Goal: Task Accomplishment & Management: Complete application form

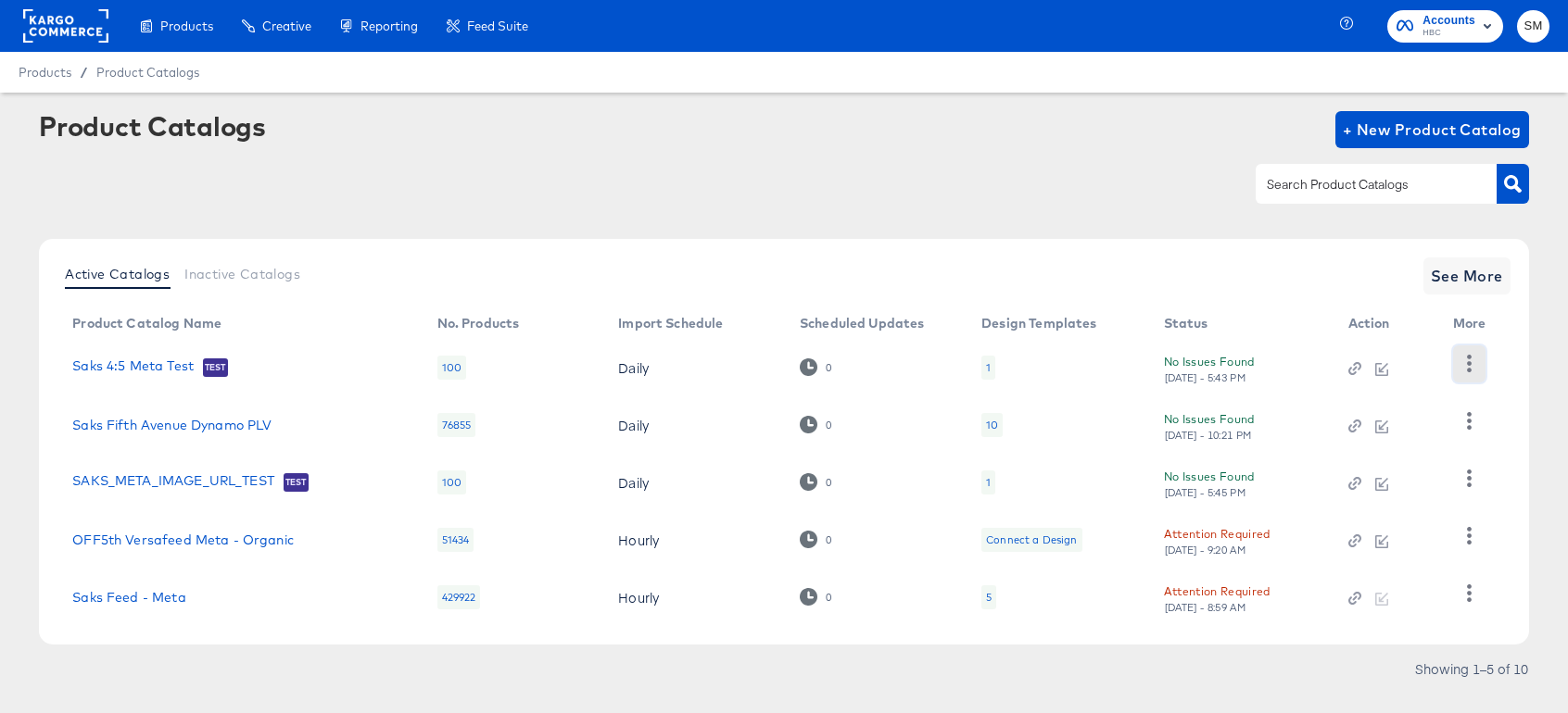
click at [1474, 353] on button "button" at bounding box center [1469, 363] width 33 height 37
click at [1124, 221] on div "Product Catalogs + New Product Catalog" at bounding box center [783, 168] width 1489 height 114
click at [1478, 25] on rect "button" at bounding box center [1487, 26] width 22 height 22
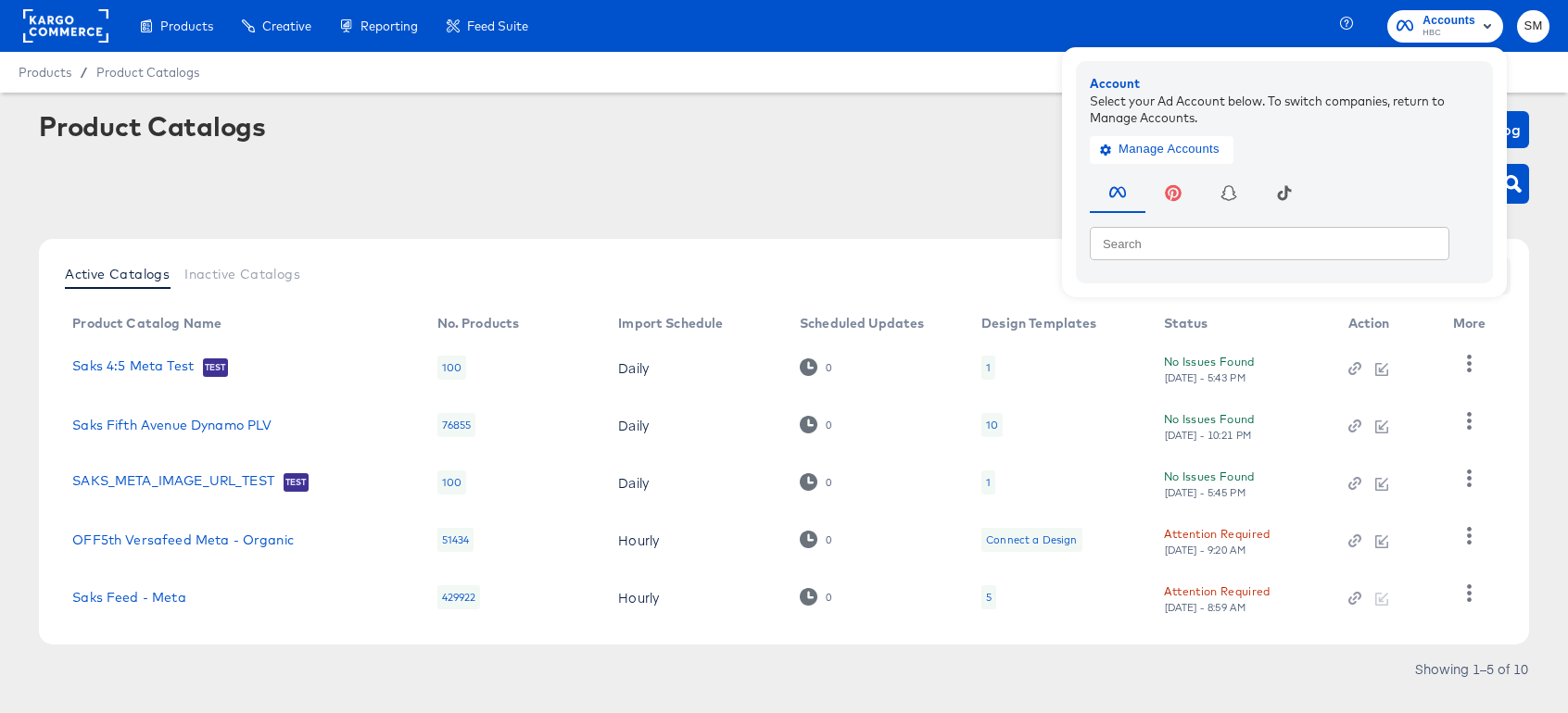
drag, startPoint x: 1125, startPoint y: 29, endPoint x: 1075, endPoint y: 22, distance: 50.5
click at [1118, 28] on div "Products Creative Reporting Feed Suite Accounts HBC Account Select your Ad Acco…" at bounding box center [784, 26] width 1568 height 52
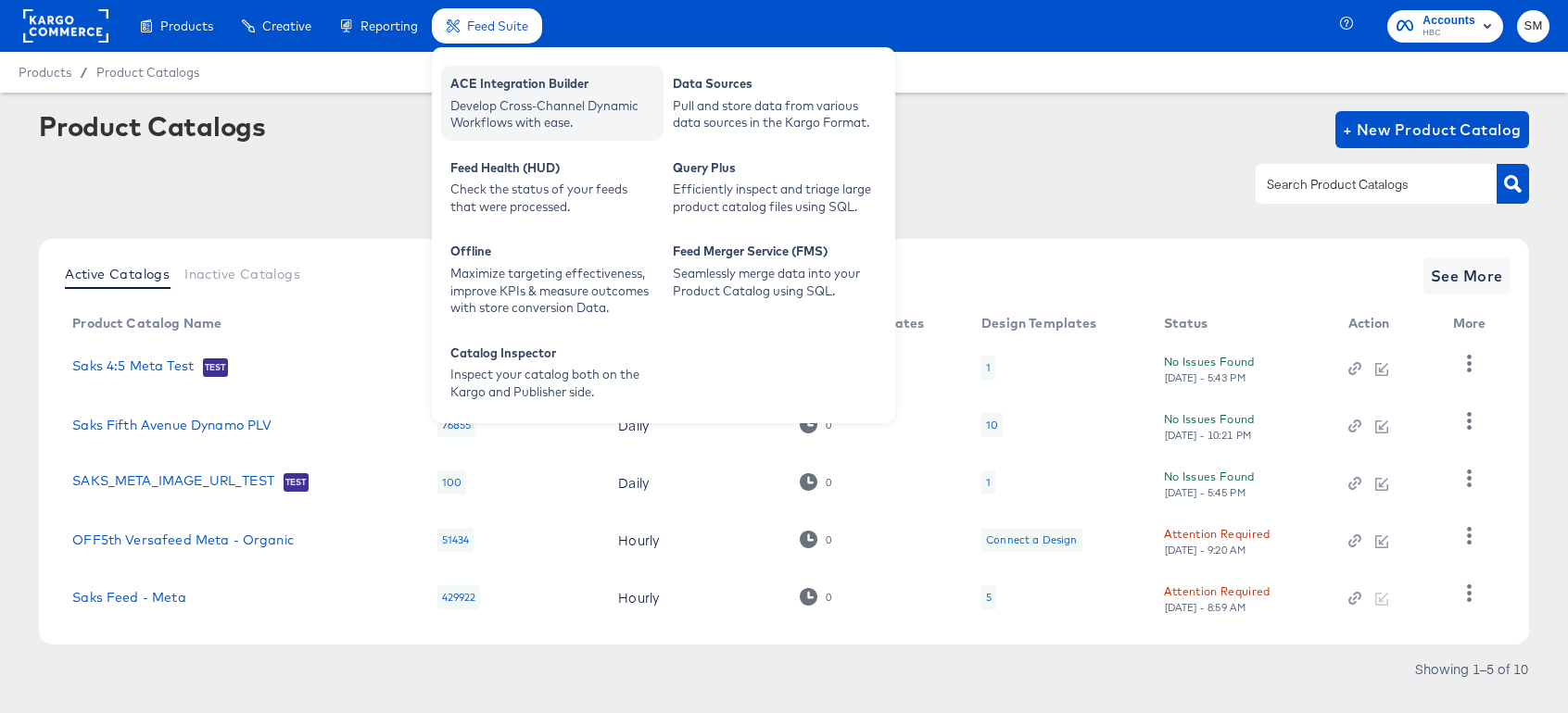
click at [499, 119] on div "Develop Cross-Channel Dynamic Workflows with ease." at bounding box center [552, 115] width 204 height 34
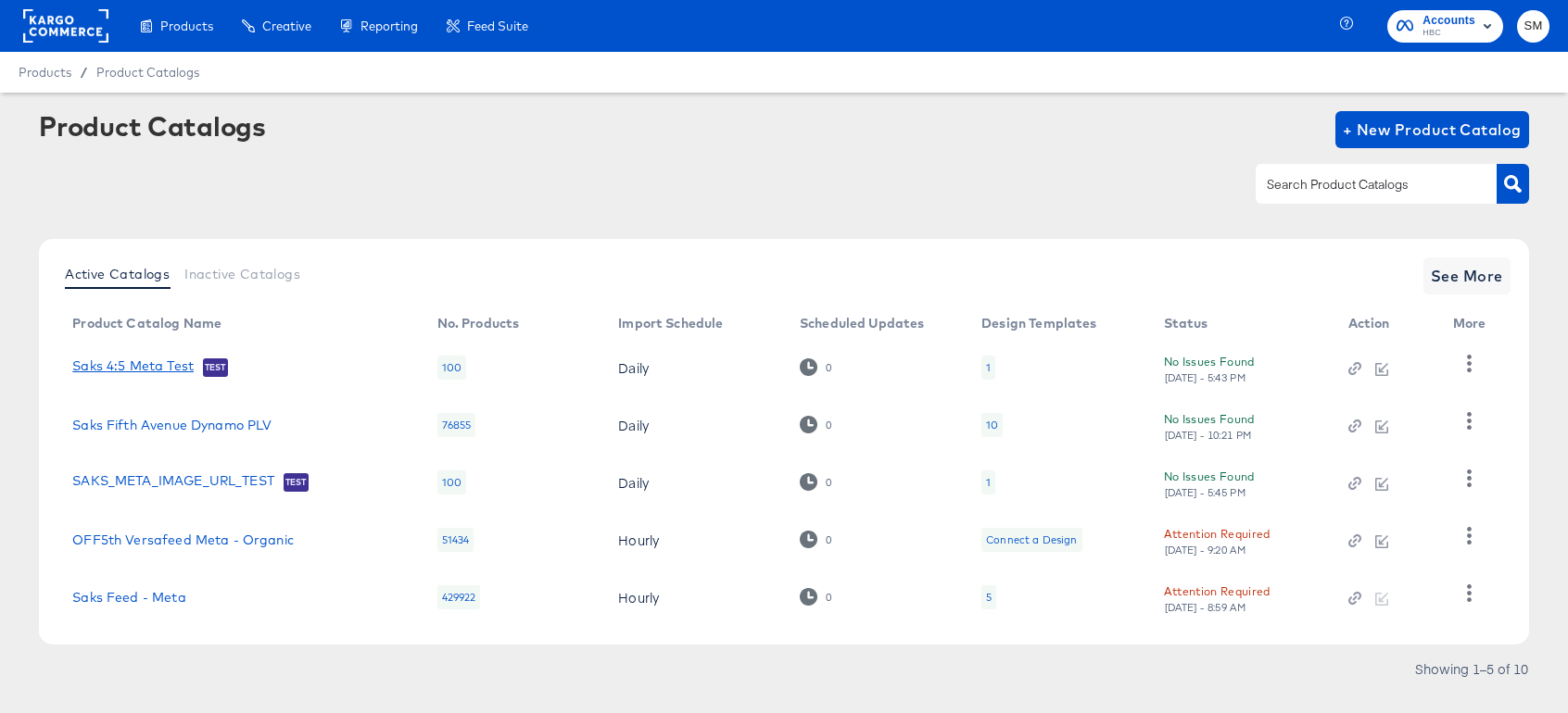
click at [128, 365] on link "Saks 4:5 Meta Test" at bounding box center [133, 367] width 122 height 19
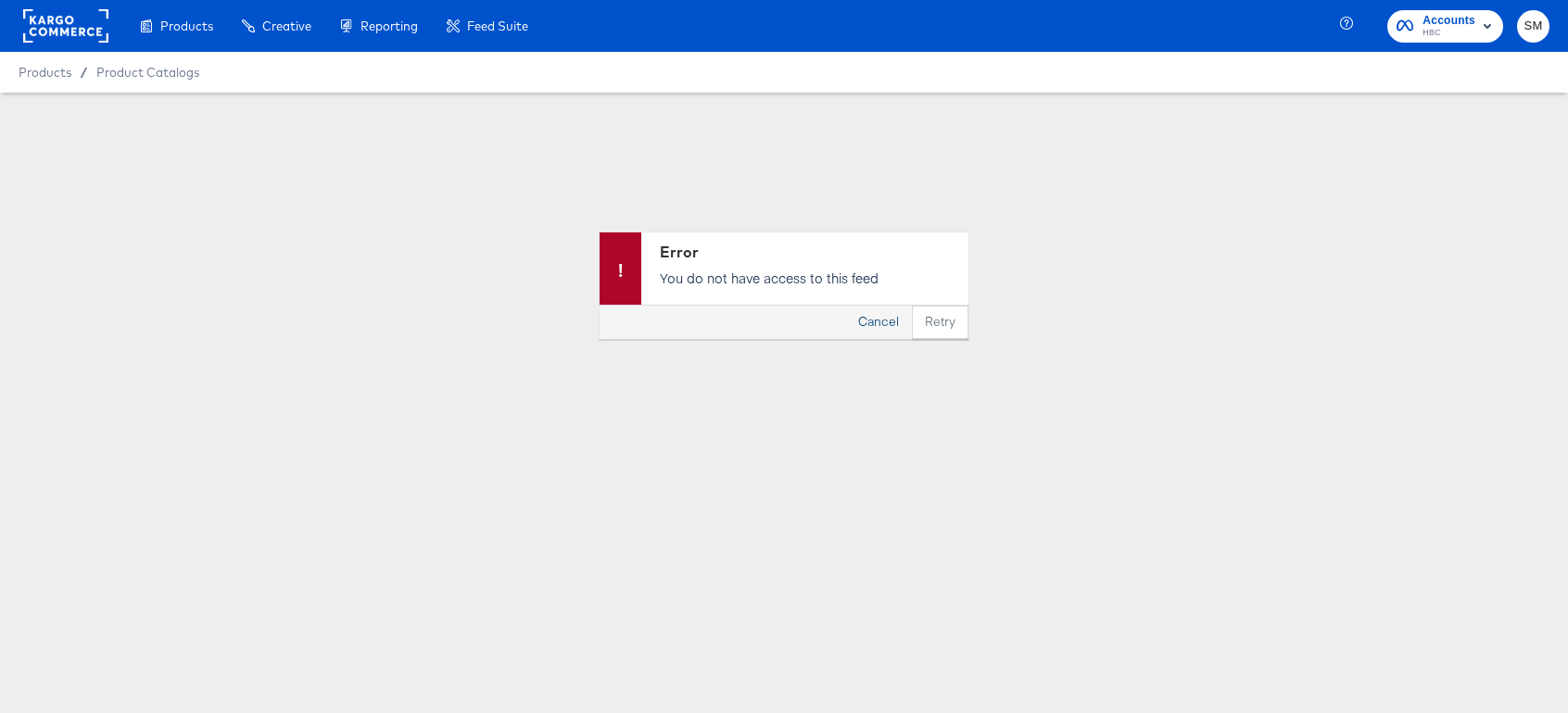
click at [894, 326] on button "Cancel" at bounding box center [878, 322] width 67 height 33
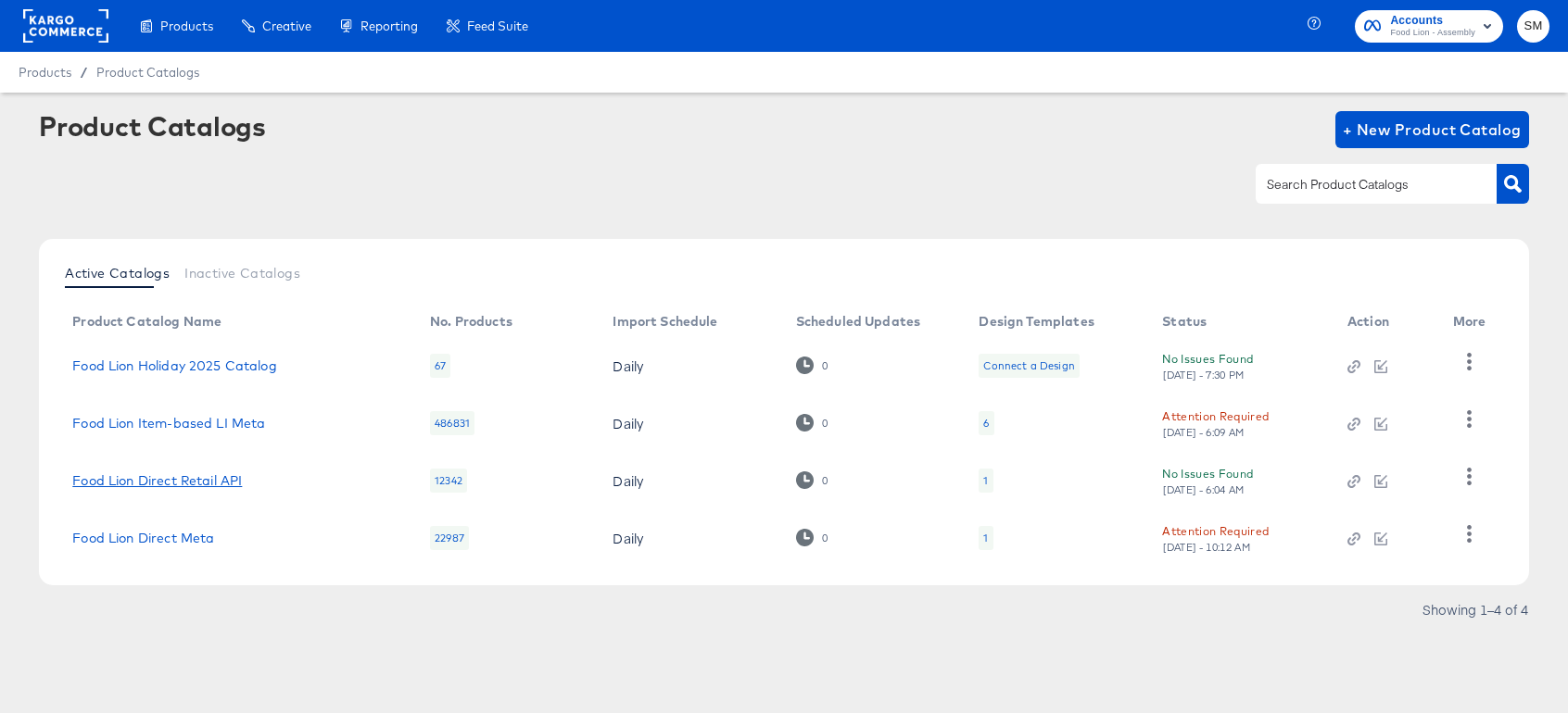
click at [222, 481] on link "Food Lion Direct Retail API" at bounding box center [157, 480] width 169 height 15
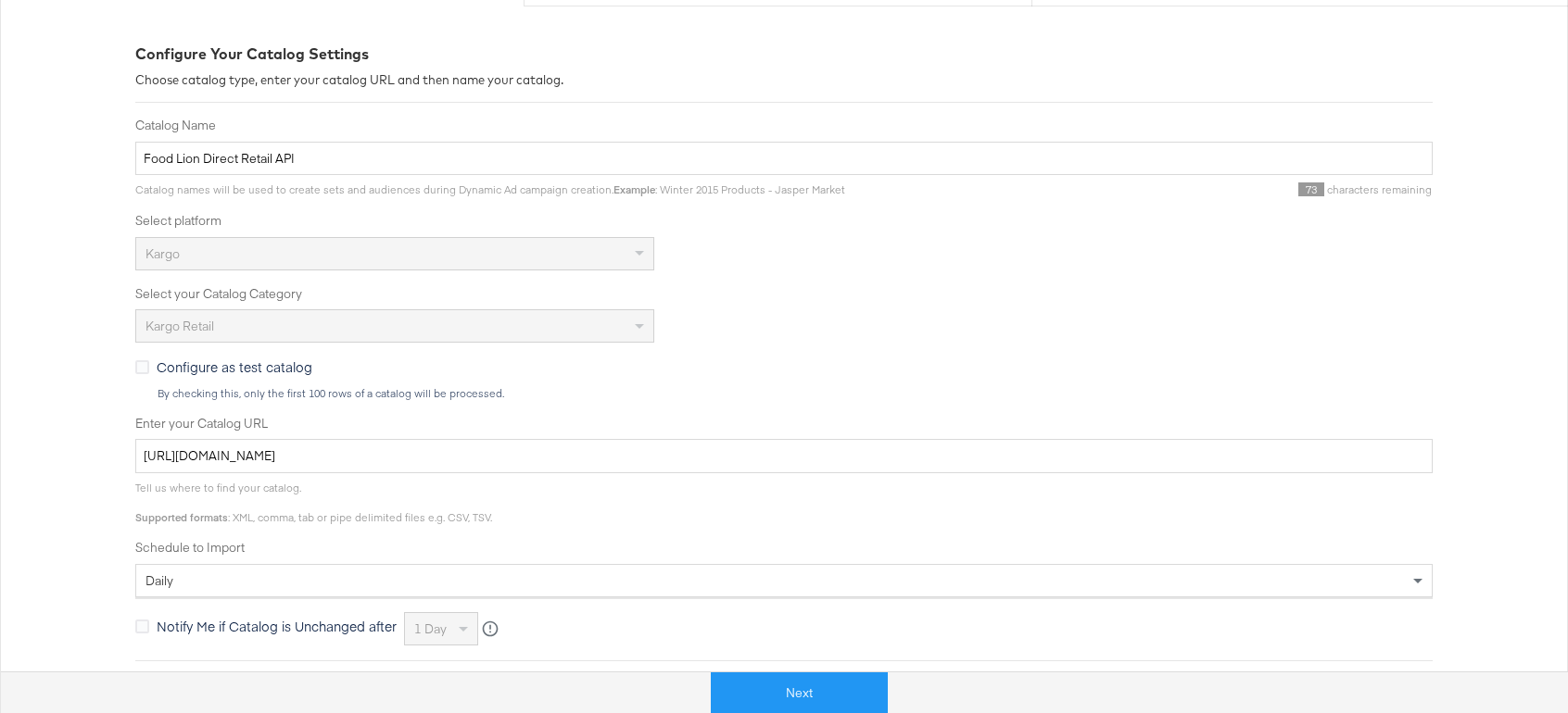
scroll to position [231, 0]
click at [487, 330] on div "Kargo Retail" at bounding box center [394, 328] width 517 height 32
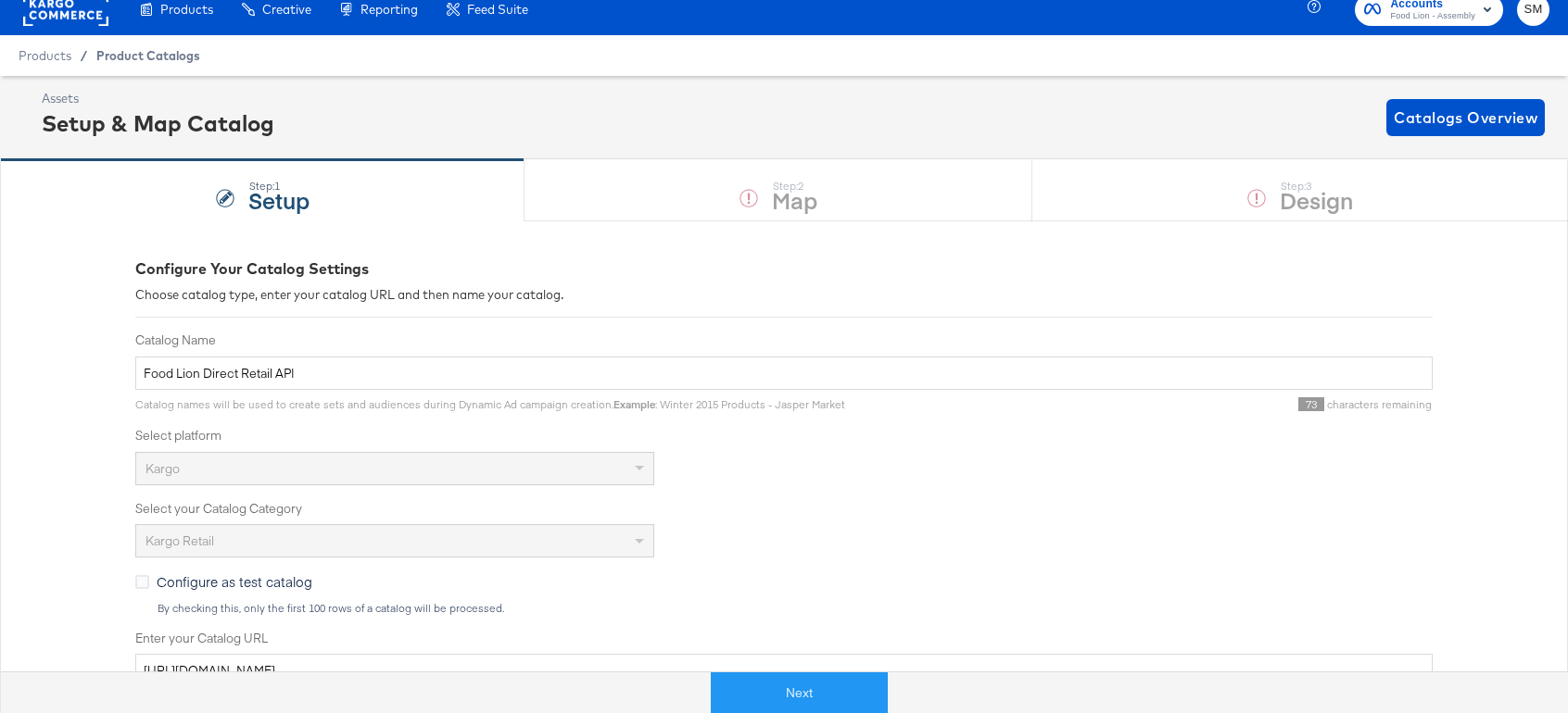
scroll to position [23, 0]
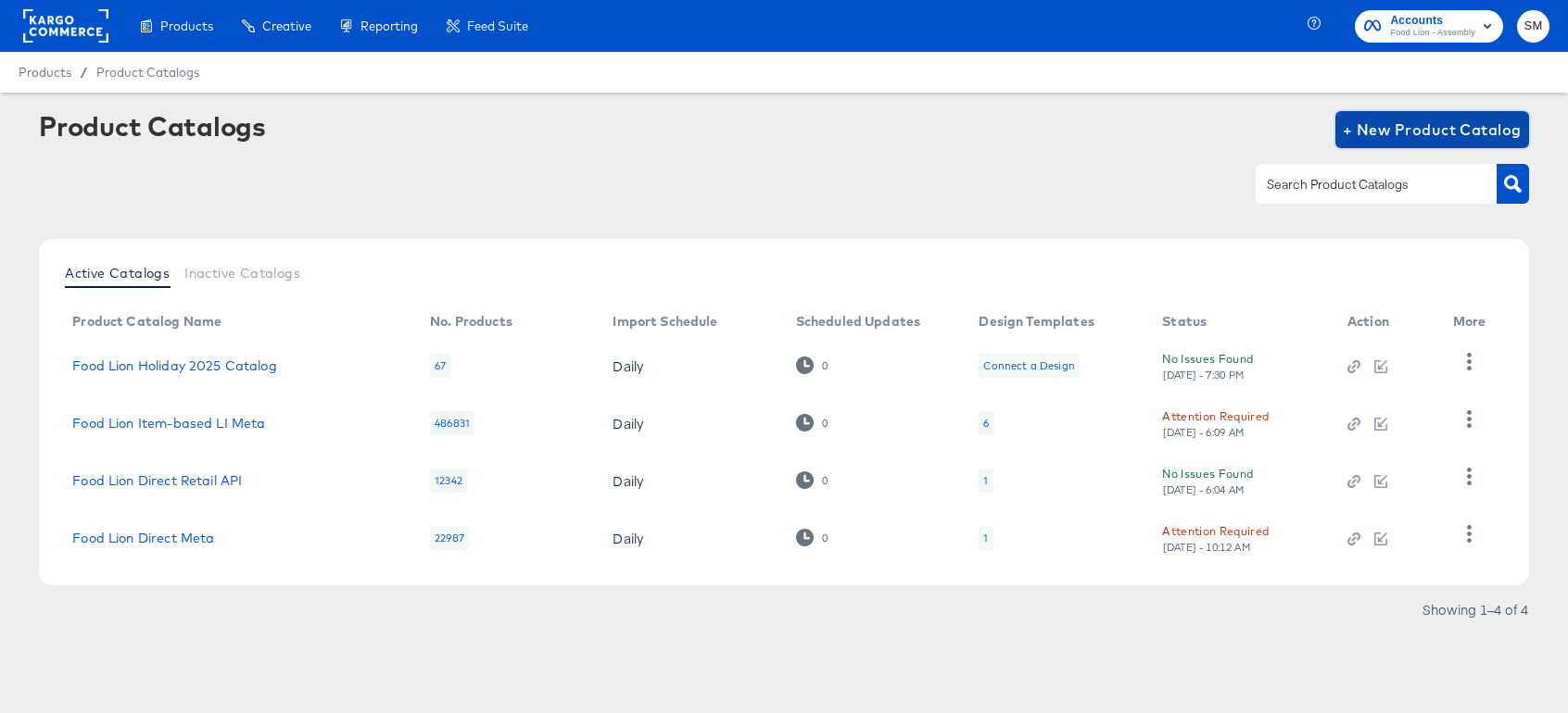
click at [1371, 127] on span "+ New Product Catalog" at bounding box center [1433, 129] width 179 height 26
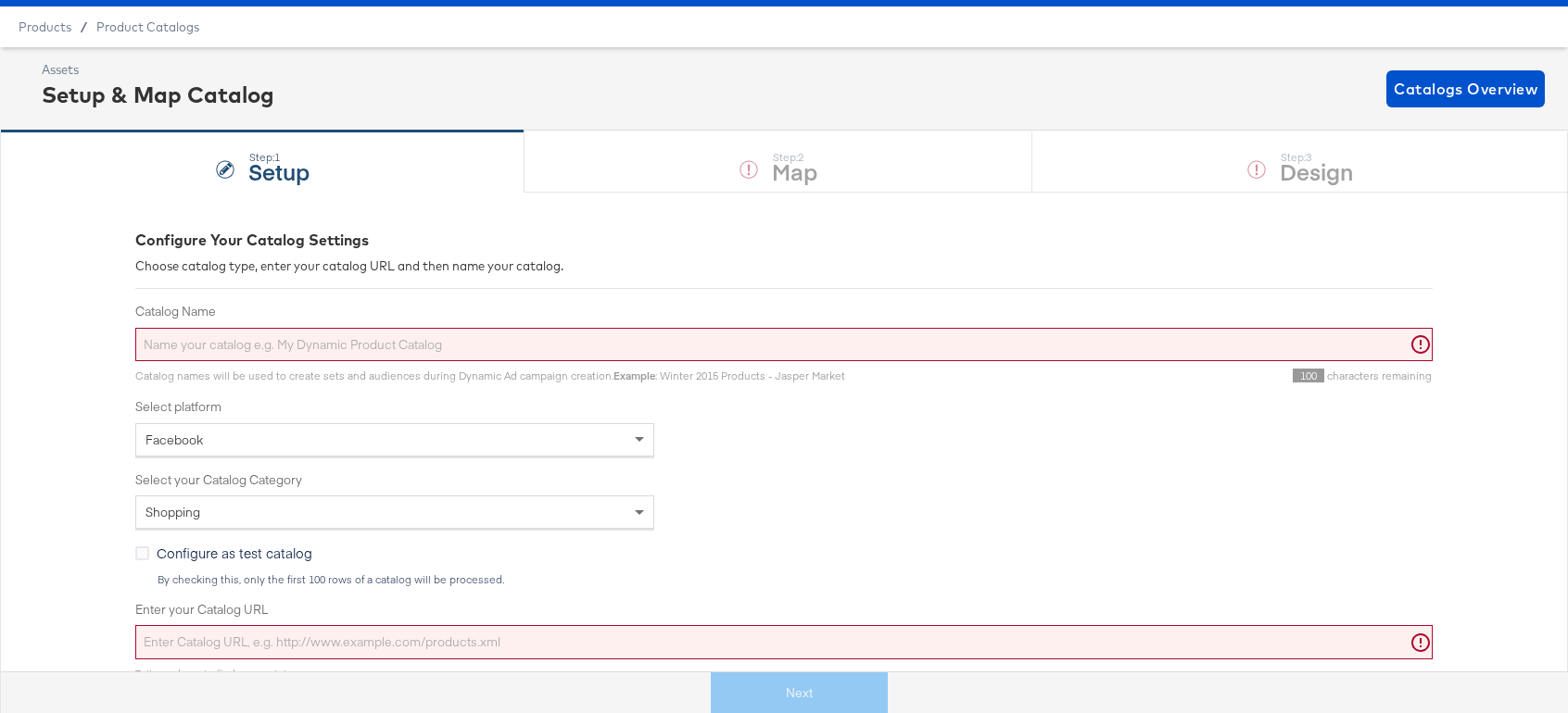
scroll to position [73, 0]
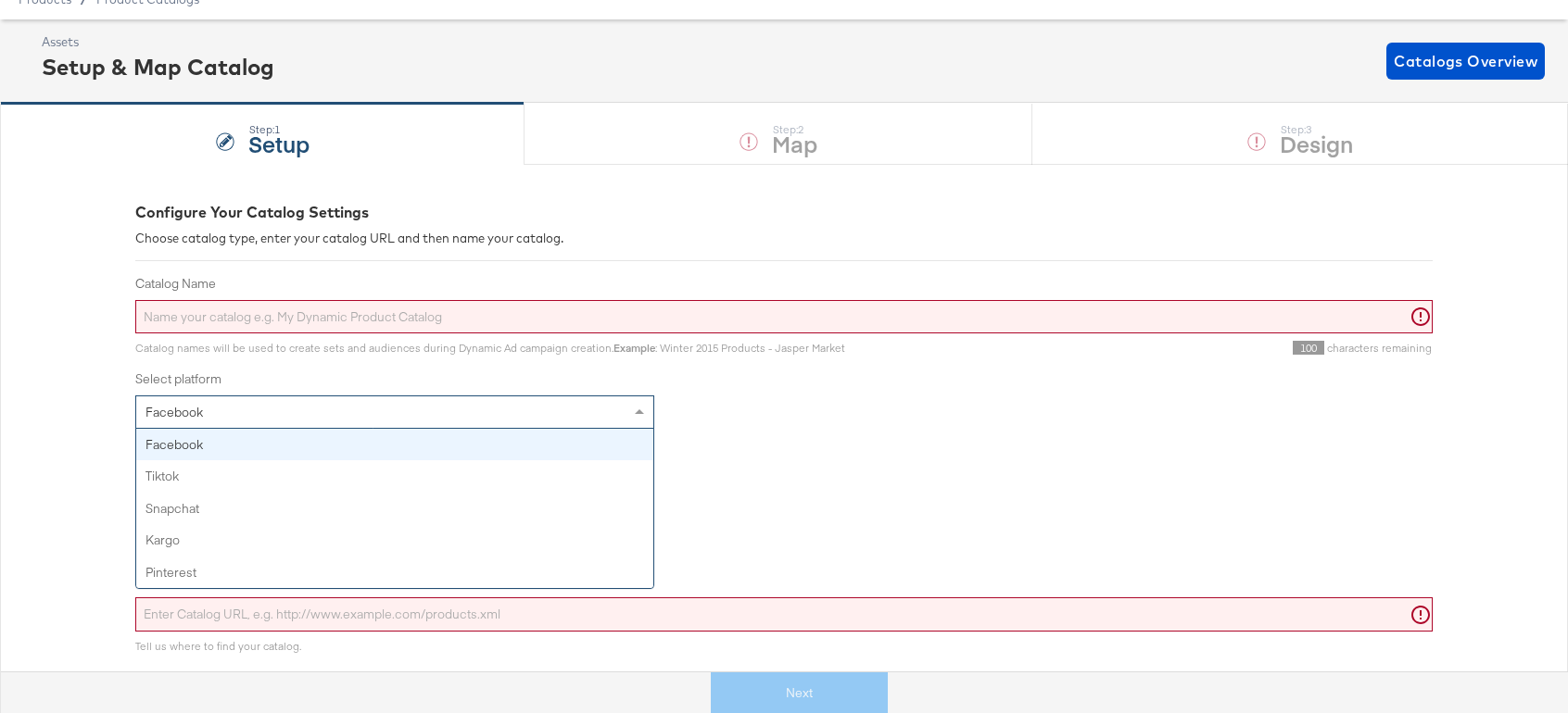
click at [320, 417] on div "Facebook" at bounding box center [394, 412] width 517 height 32
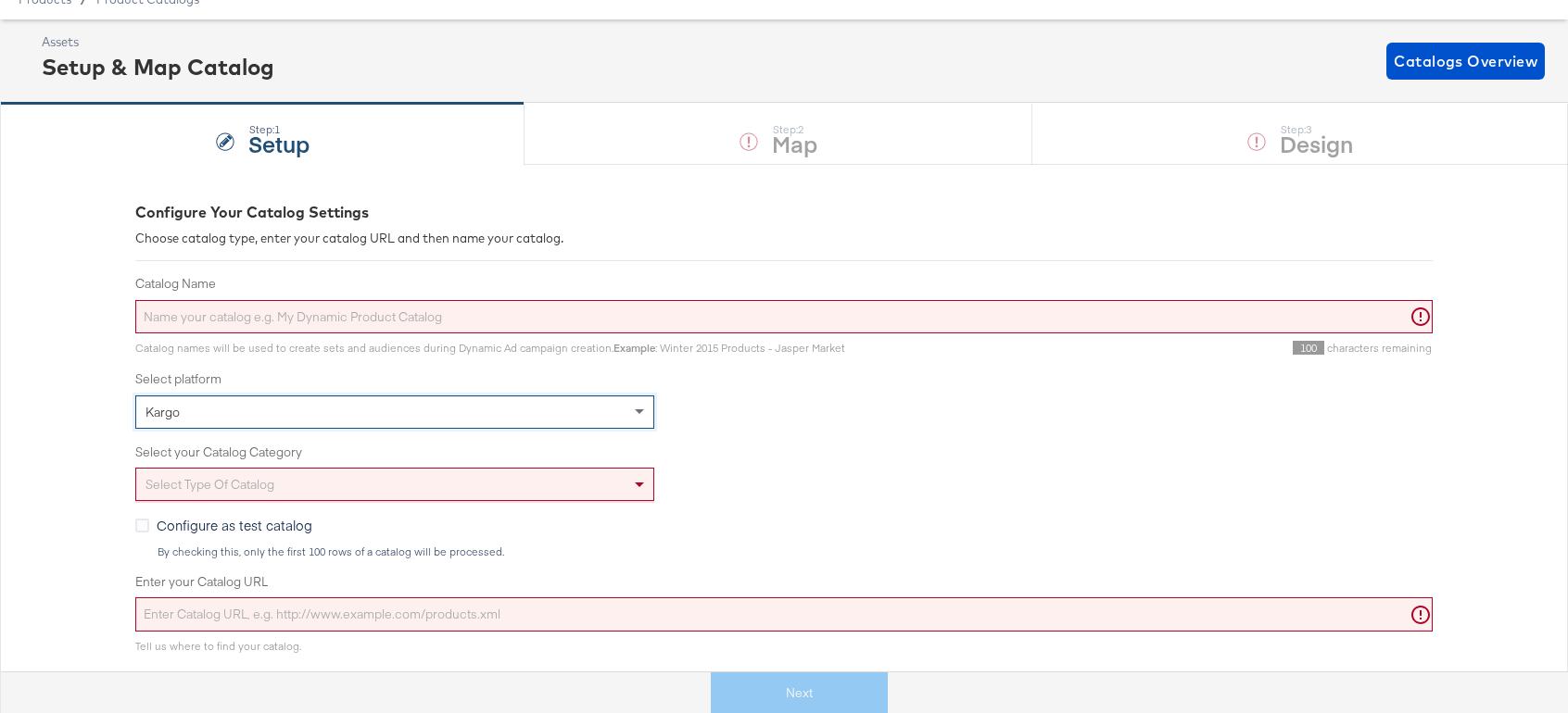
click at [340, 484] on div "Select type of catalog" at bounding box center [394, 485] width 517 height 32
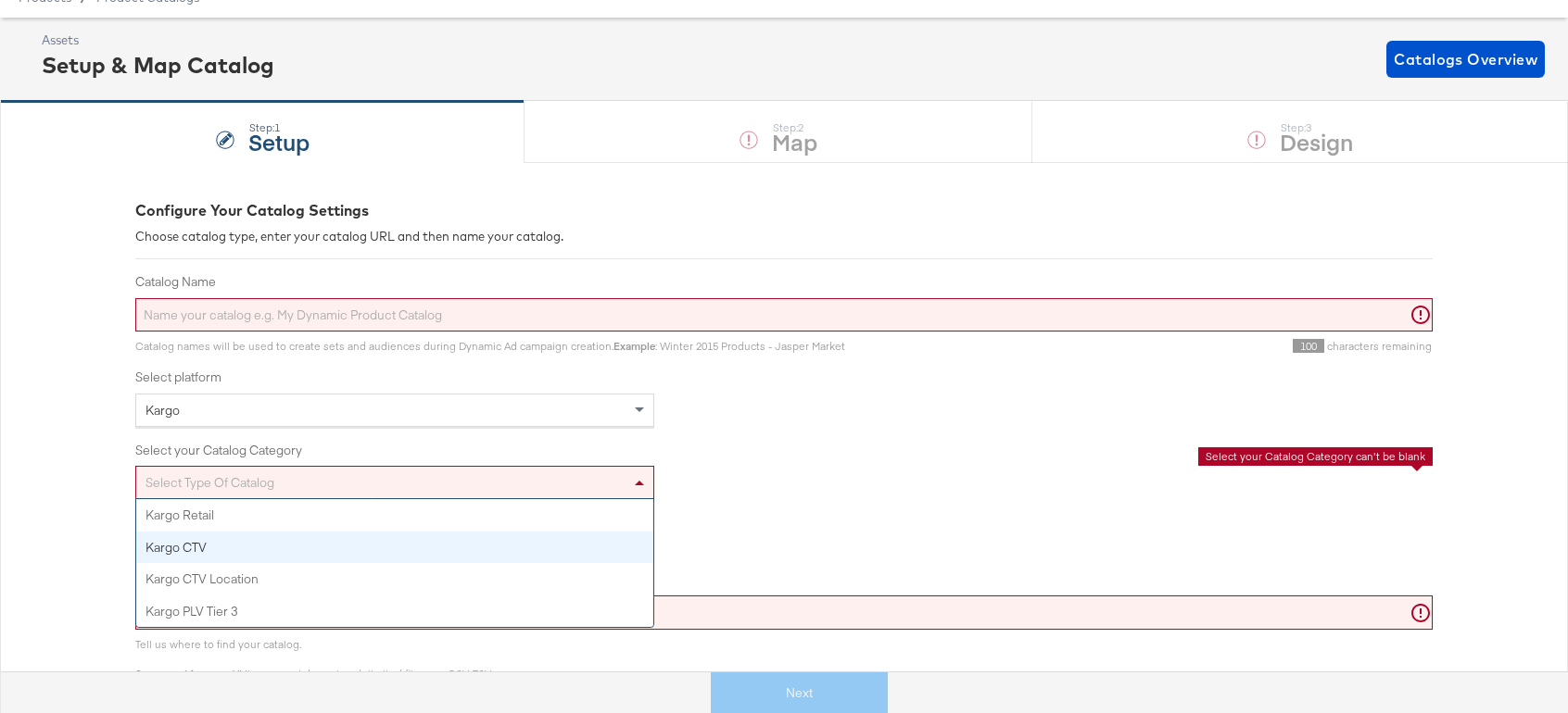
scroll to position [83, 0]
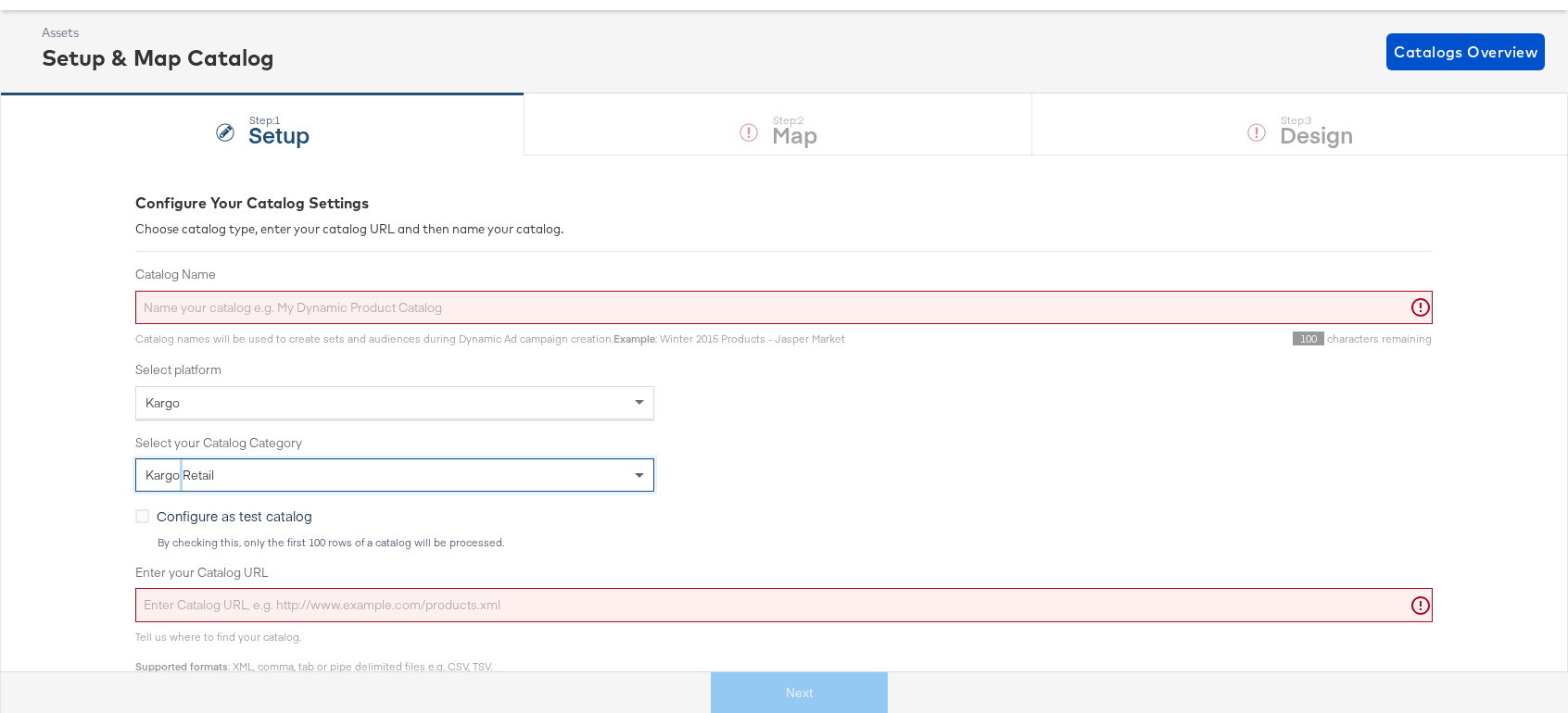
click at [639, 477] on span at bounding box center [639, 476] width 9 height 7
click at [526, 314] on input "Catalog Name" at bounding box center [784, 308] width 1298 height 34
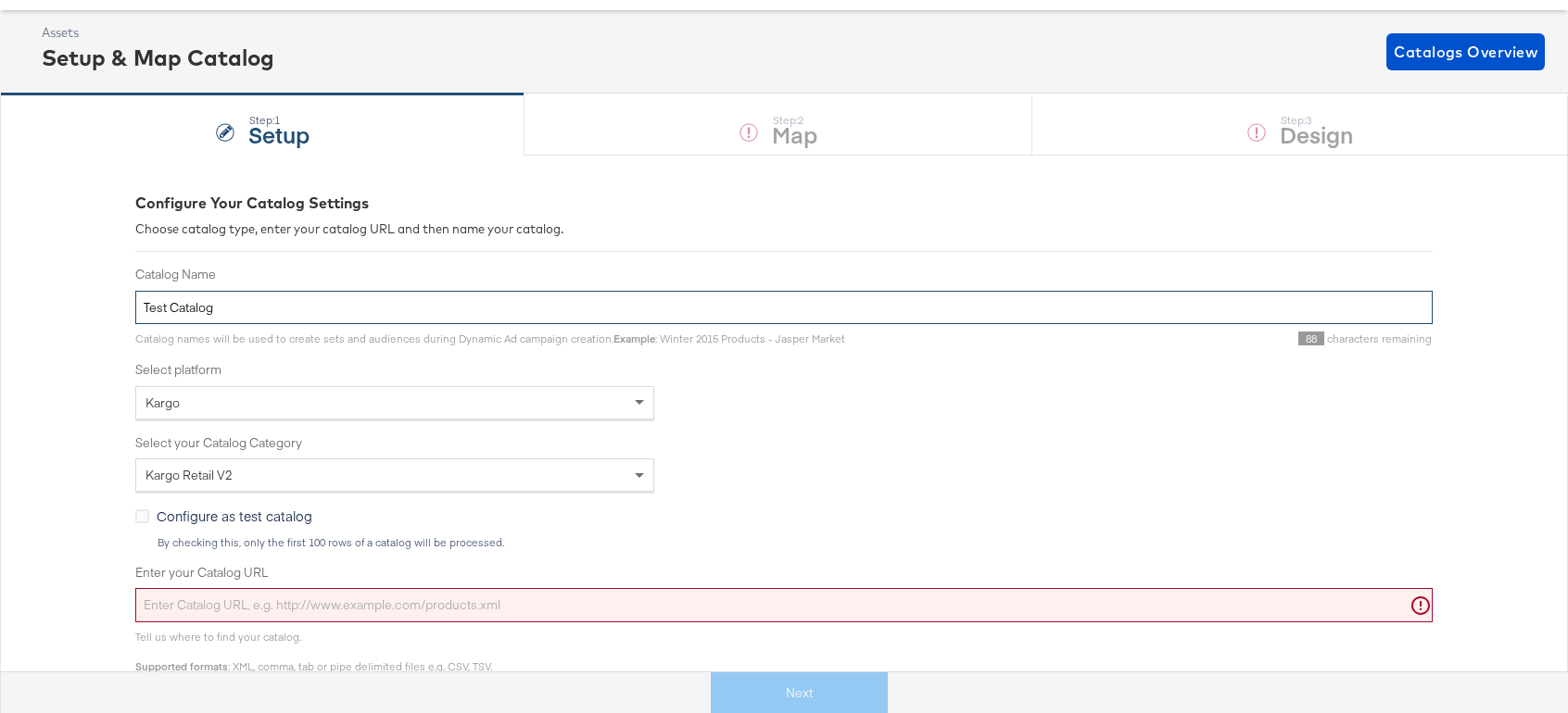
type input "Test Catalog"
drag, startPoint x: 370, startPoint y: 604, endPoint x: 368, endPoint y: 572, distance: 32.1
click at [370, 604] on input "Enter your Catalog URL" at bounding box center [784, 605] width 1298 height 34
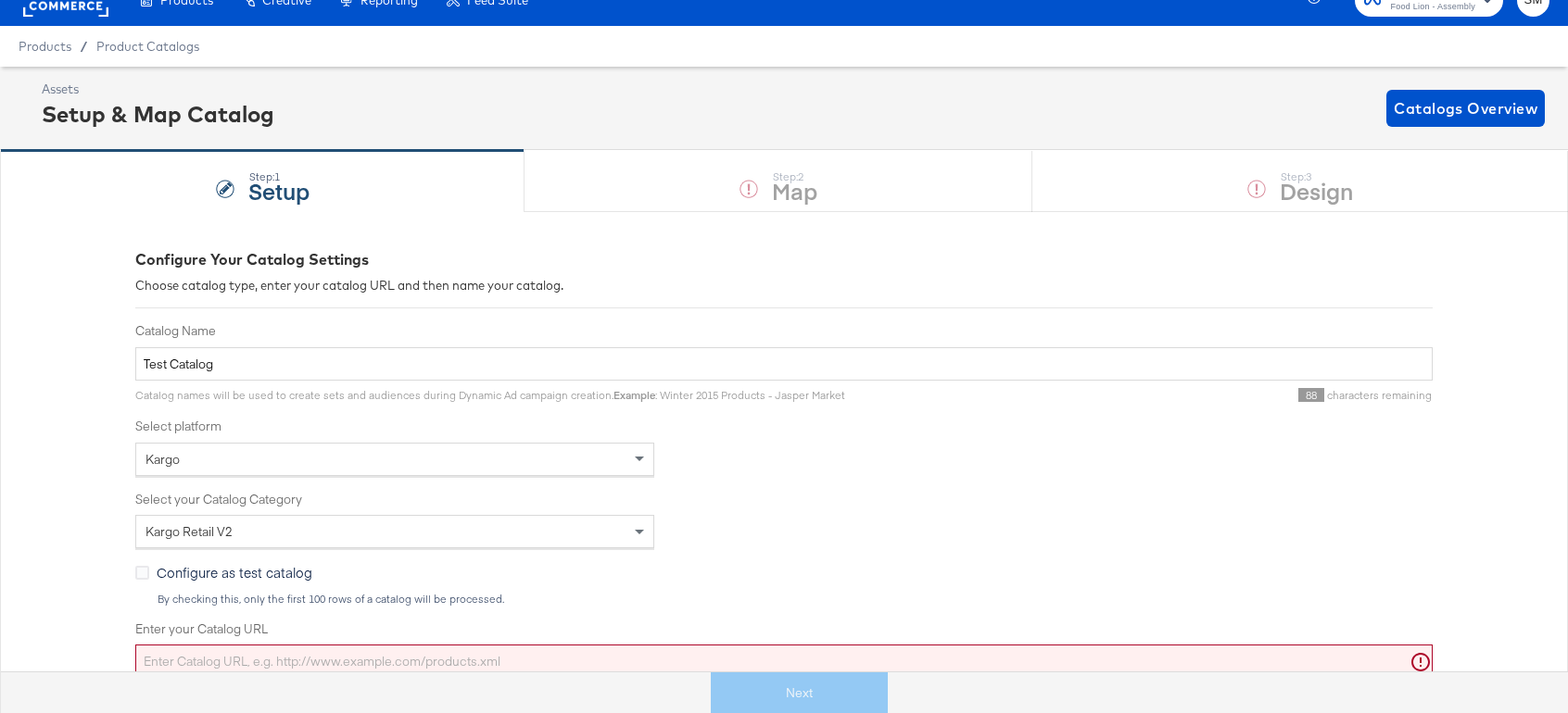
scroll to position [19, 0]
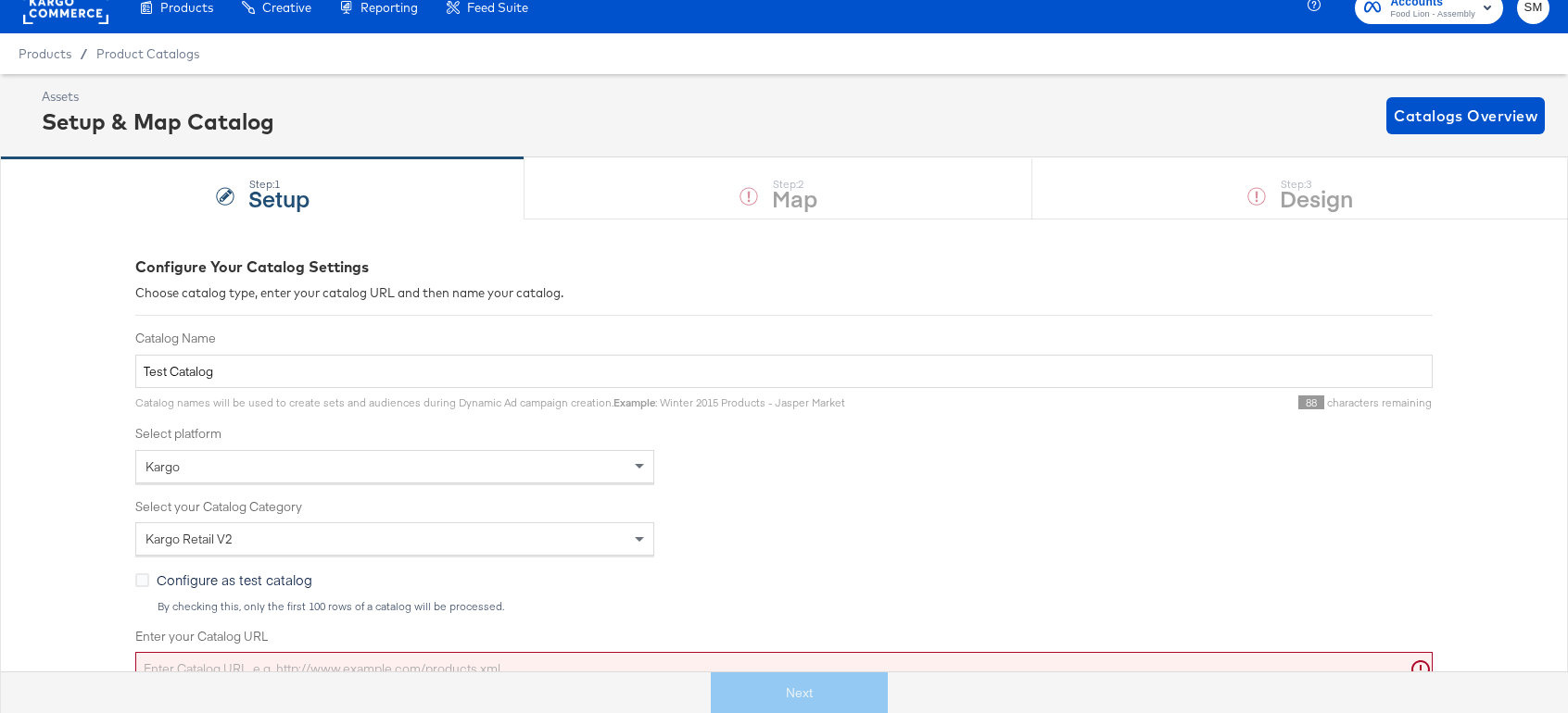
drag, startPoint x: 1294, startPoint y: 204, endPoint x: 1271, endPoint y: 189, distance: 27.5
click at [1290, 203] on div "Step: 1 Setup Step: 2 Map Step: 3 Design" at bounding box center [784, 187] width 1568 height 61
drag, startPoint x: 1271, startPoint y: 189, endPoint x: 1255, endPoint y: 192, distance: 16.3
click at [1271, 190] on div "Step: 1 Setup Step: 2 Map Step: 3 Design" at bounding box center [784, 187] width 1568 height 61
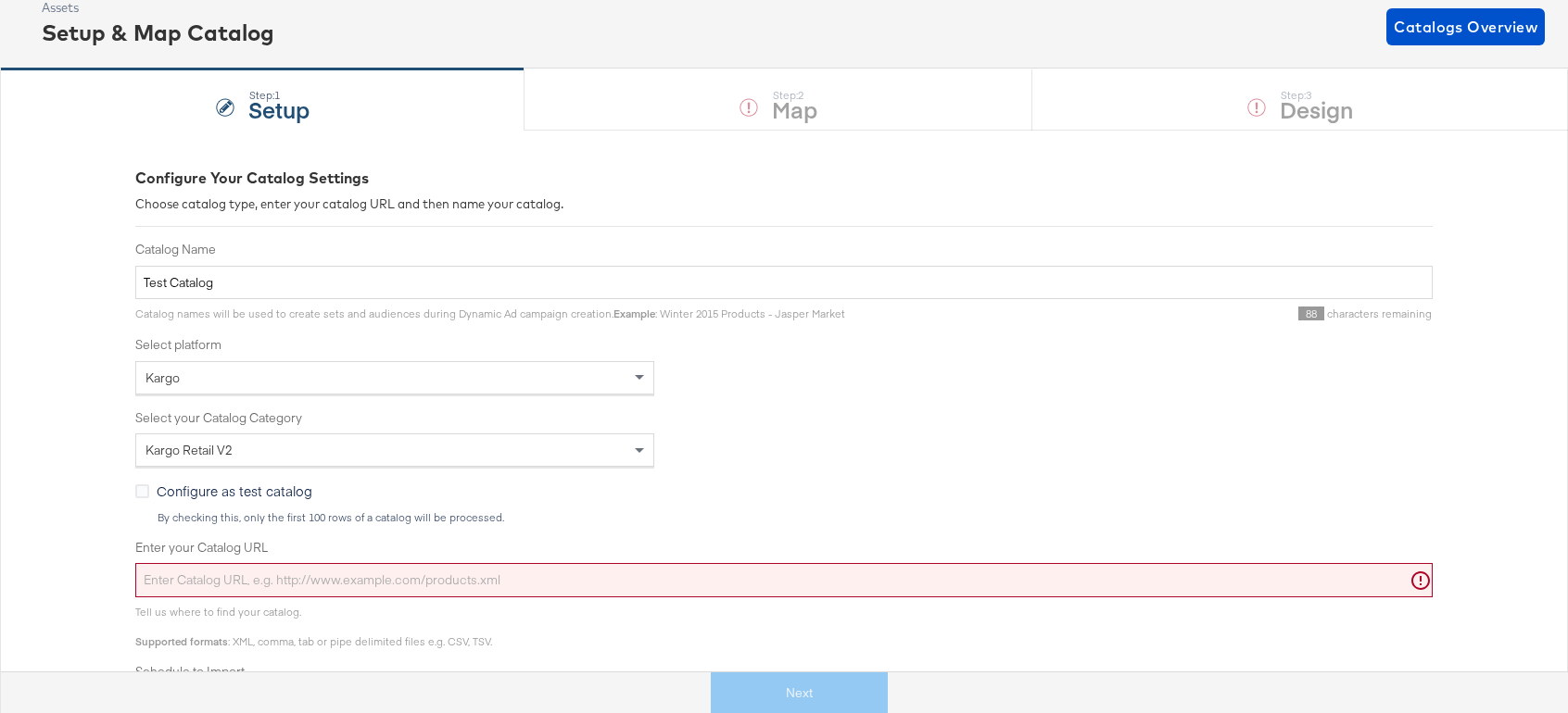
scroll to position [153, 0]
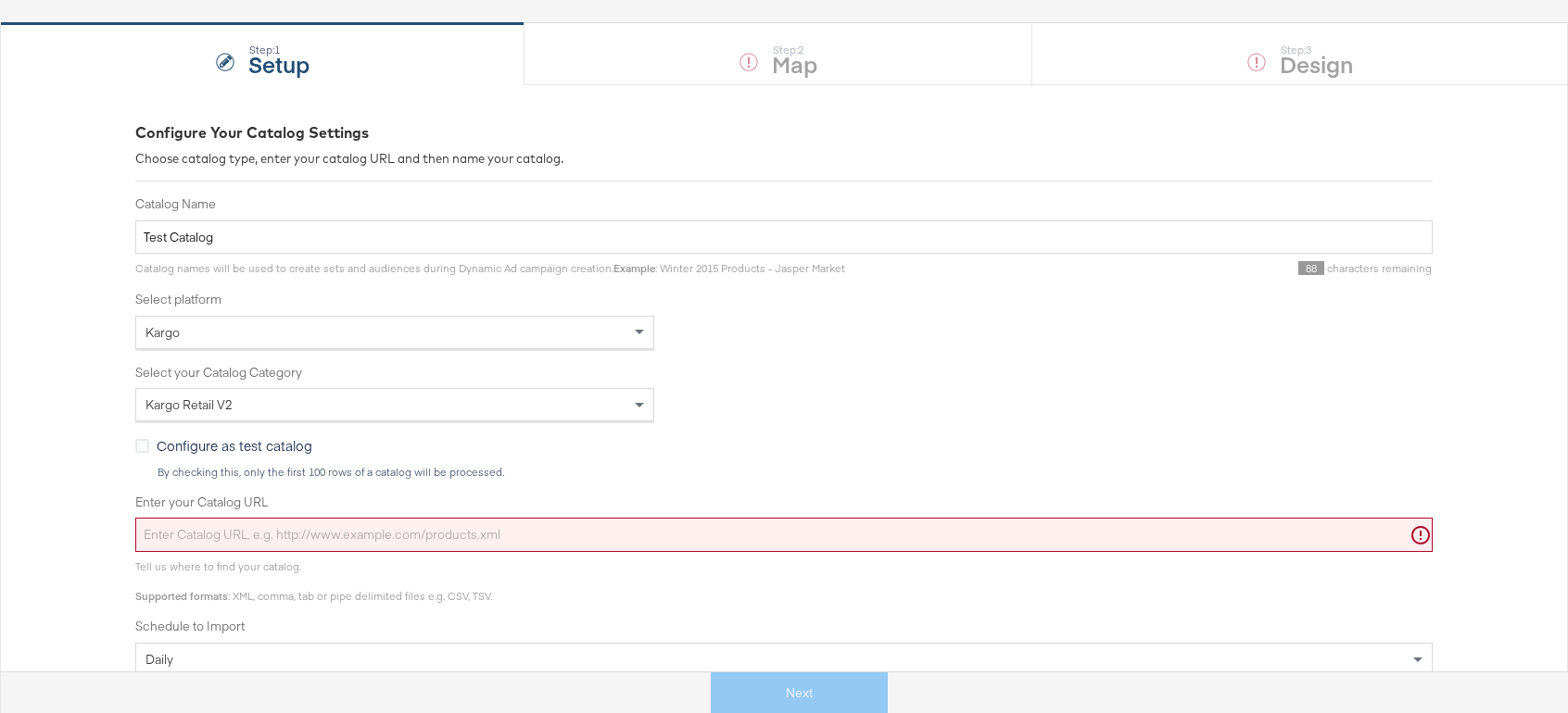
drag, startPoint x: 684, startPoint y: 521, endPoint x: 680, endPoint y: 531, distance: 10.8
click at [682, 527] on input "Enter your Catalog URL" at bounding box center [784, 535] width 1298 height 34
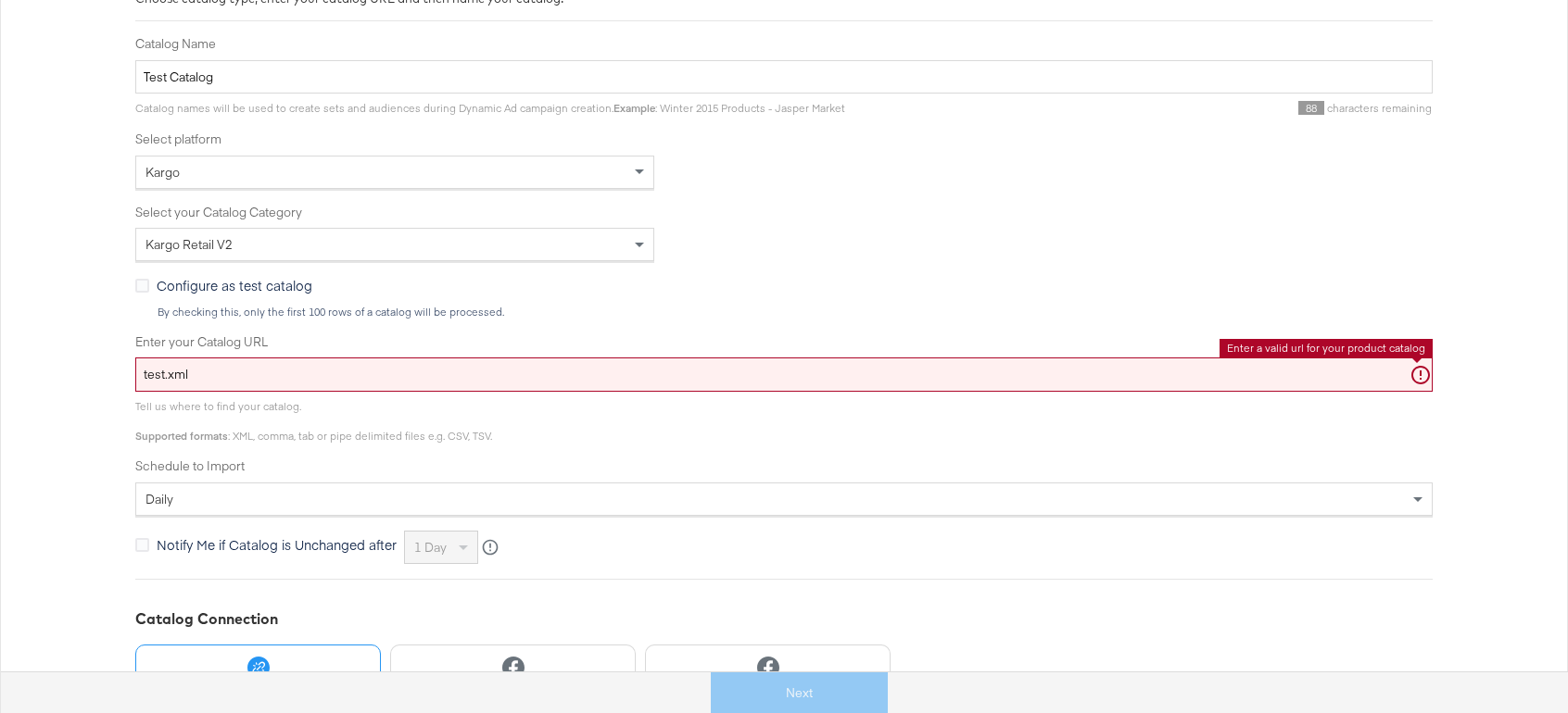
scroll to position [466, 0]
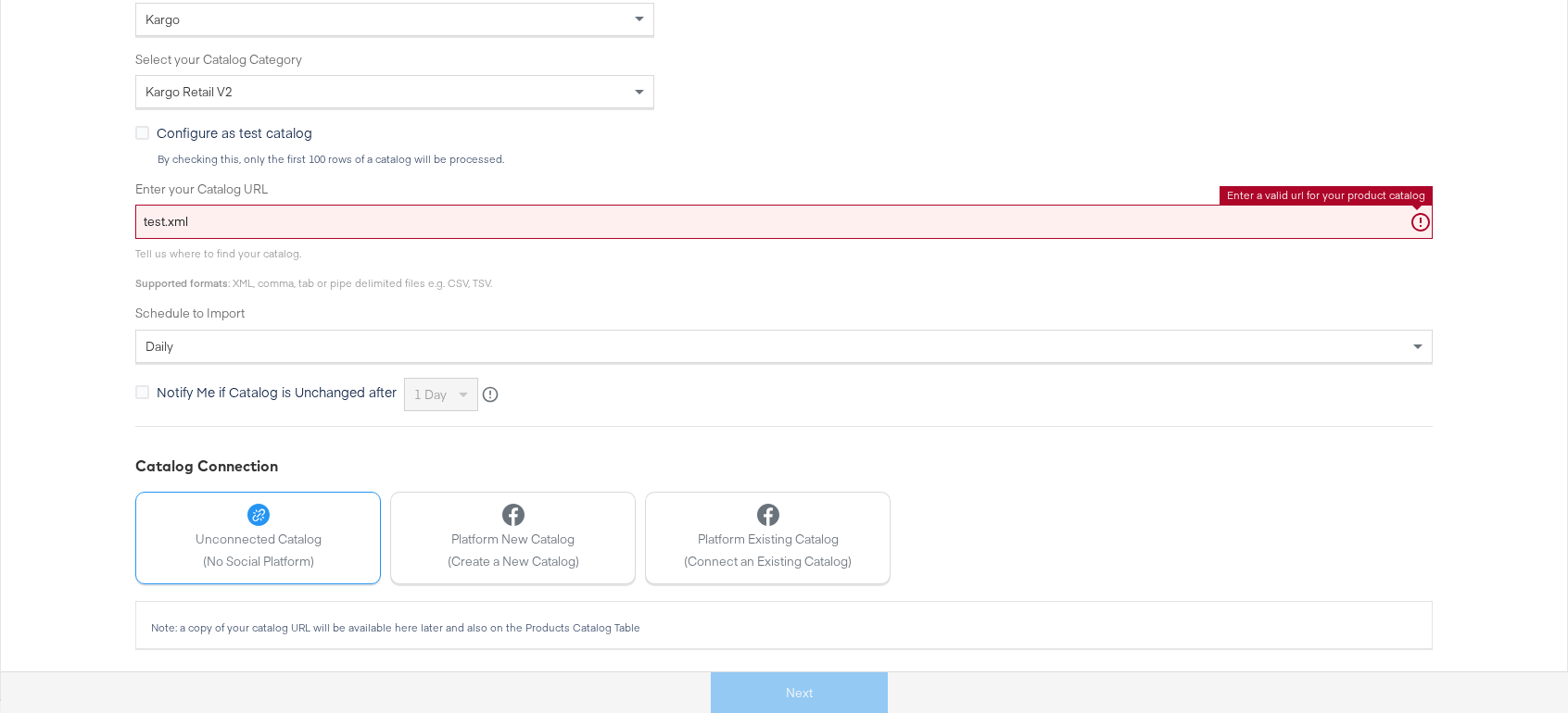
click at [726, 183] on label "Enter your Catalog URL" at bounding box center [784, 189] width 1298 height 18
click at [726, 205] on input "test.xml" at bounding box center [784, 222] width 1298 height 34
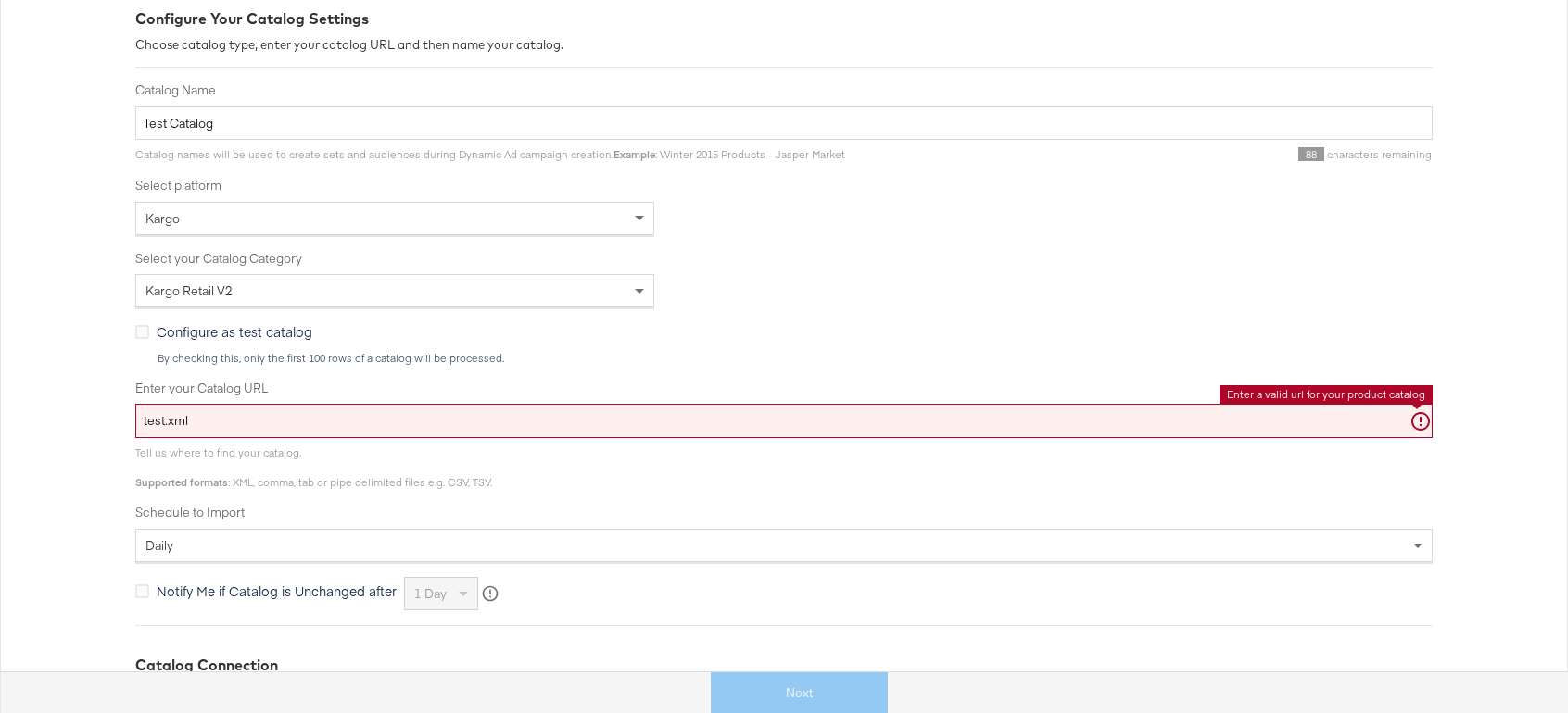
click at [102, 423] on div "Configure Your Catalog Settings Choose catalog type, enter your catalog URL and…" at bounding box center [784, 434] width 1568 height 928
paste input "https://ace.stitcherads.com/exports/953/universal/none/export.tsv.gz"
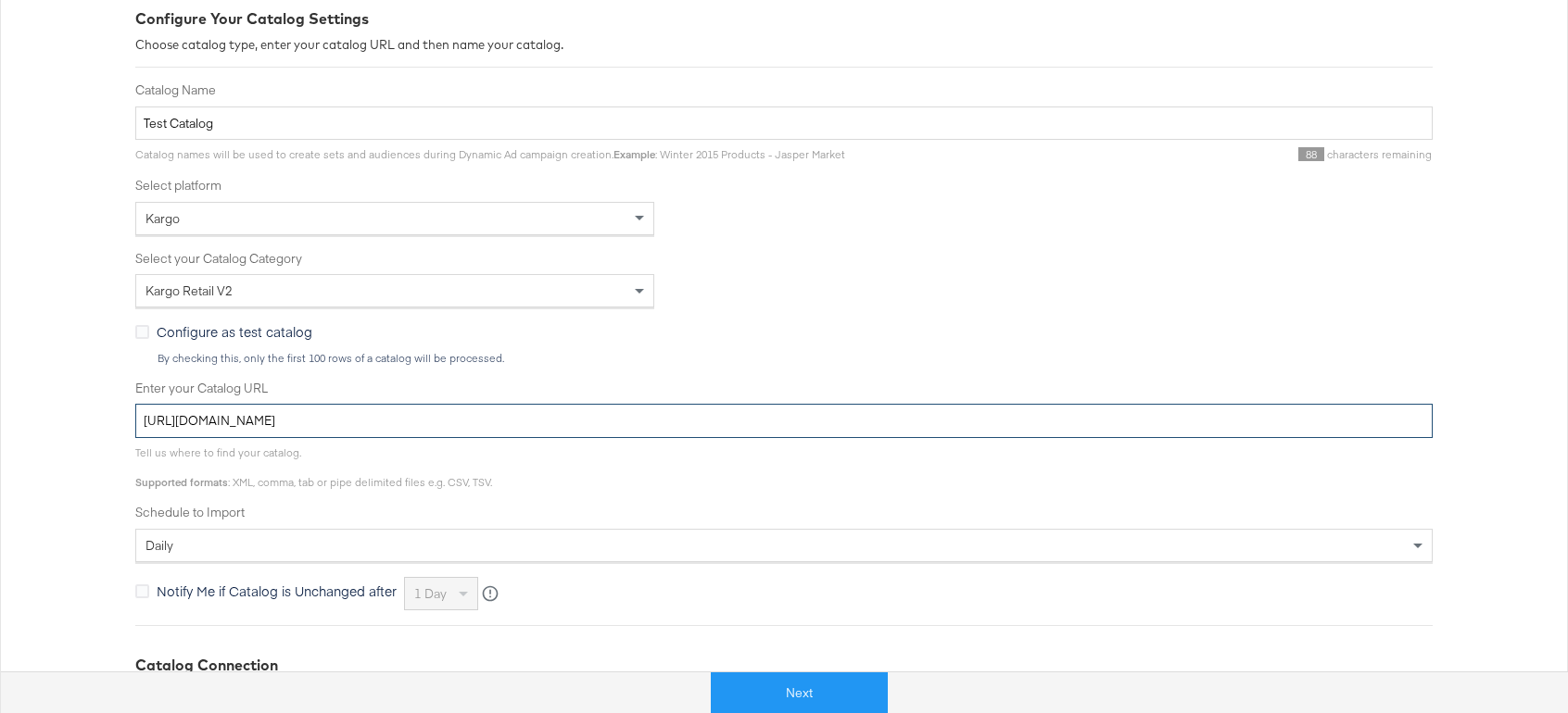
type input "https://ace.stitcherads.com/exports/953/universal/none/export.tsv.gz"
click at [998, 261] on label "Select your Catalog Category" at bounding box center [784, 259] width 1298 height 18
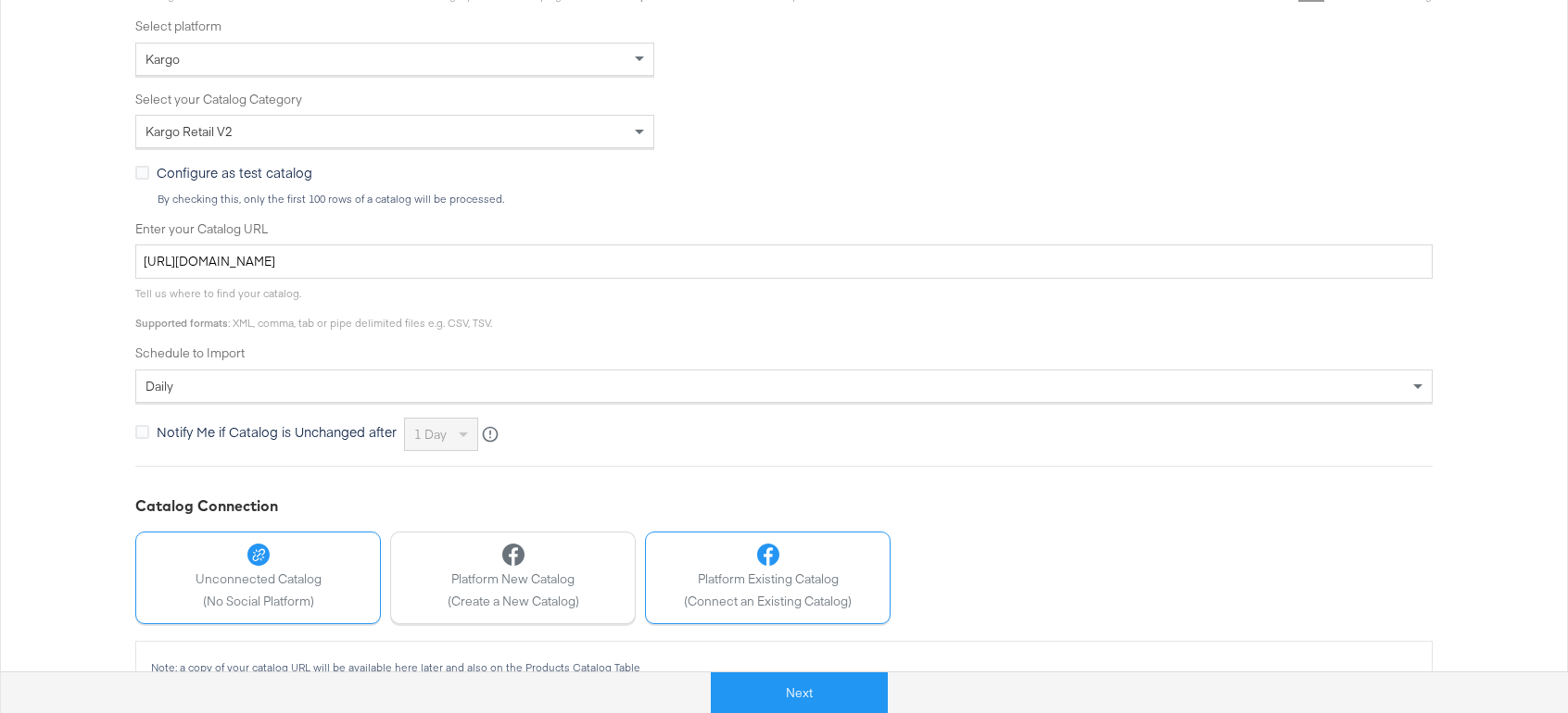
scroll to position [466, 0]
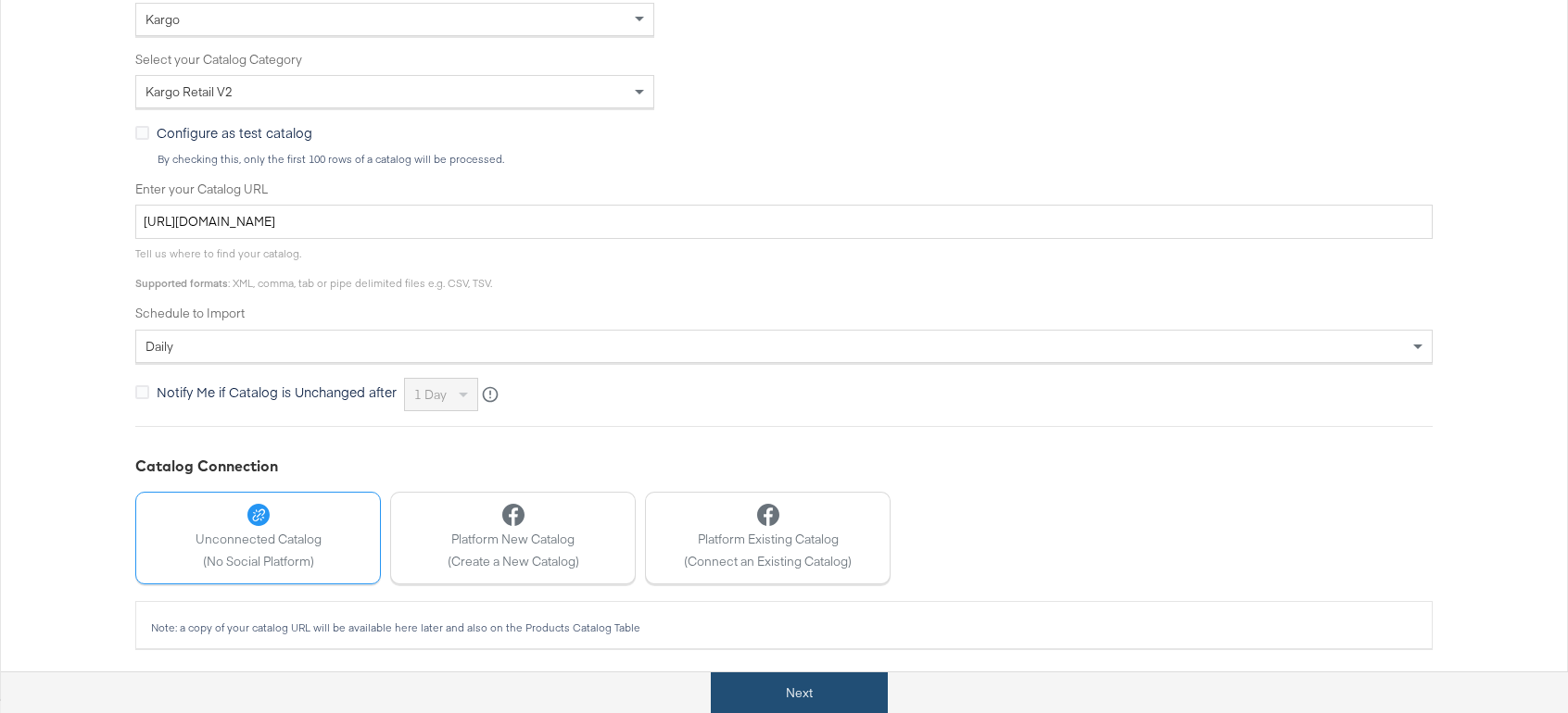
click at [776, 682] on button "Next" at bounding box center [800, 693] width 177 height 42
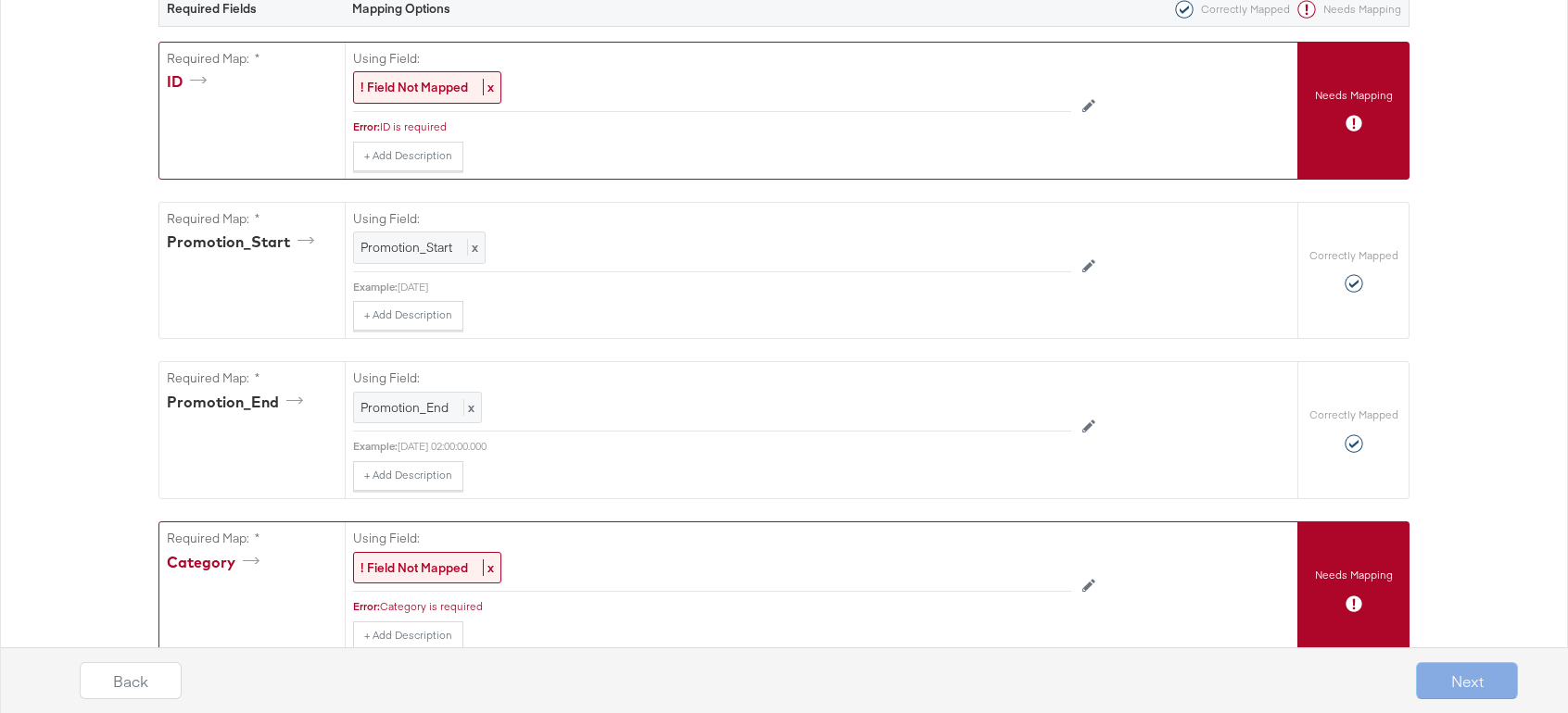
scroll to position [313, 0]
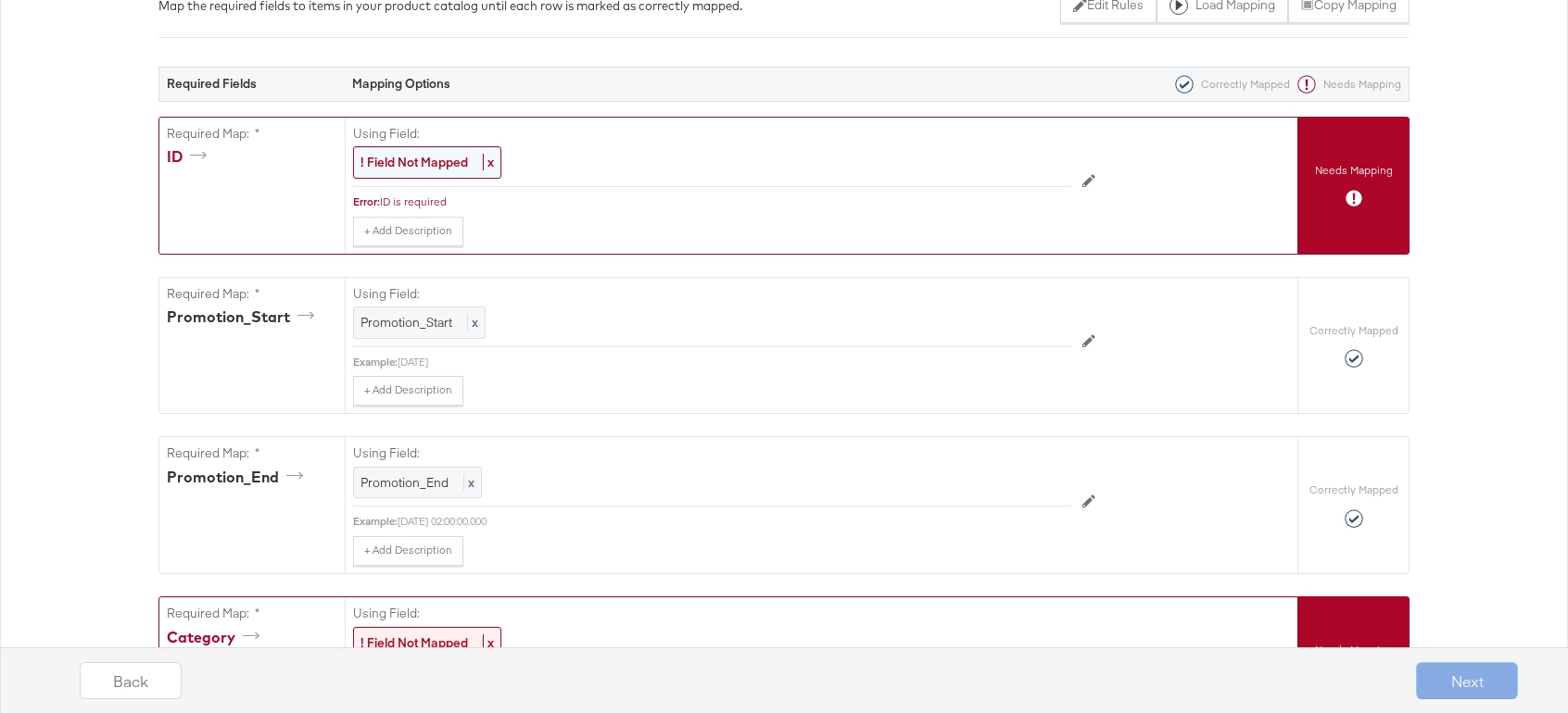
click at [433, 156] on strong "! Field Not Mapped" at bounding box center [414, 161] width 108 height 17
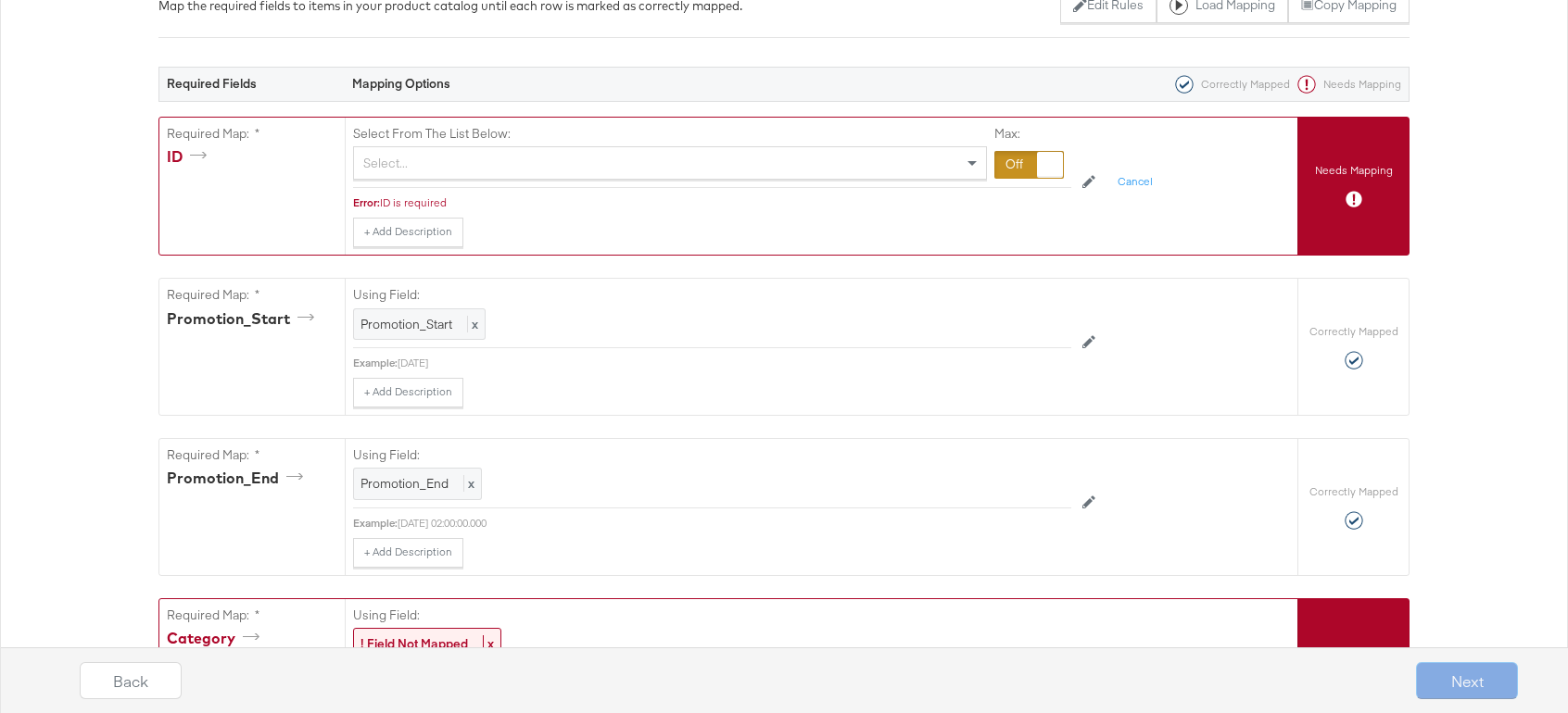
click at [963, 155] on span at bounding box center [974, 163] width 23 height 32
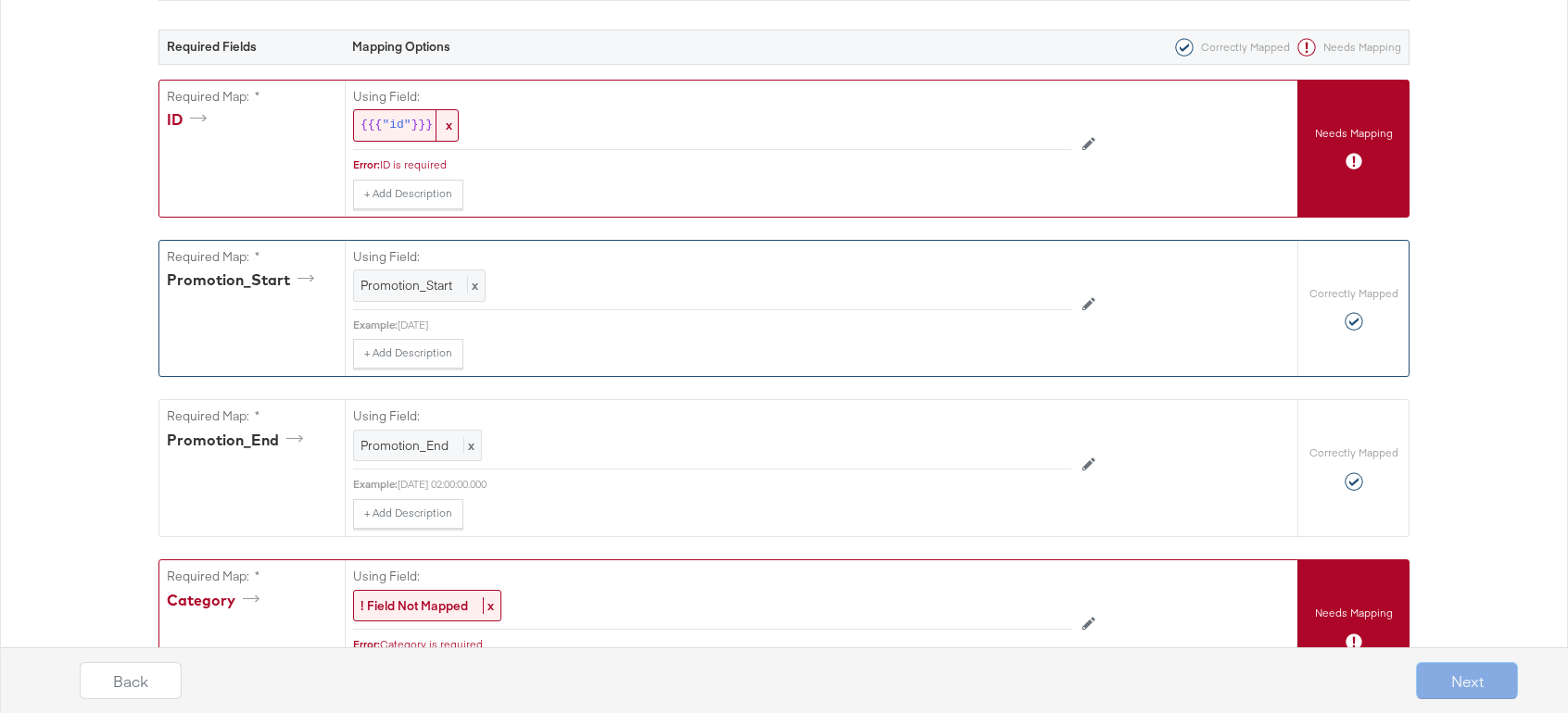
scroll to position [432, 0]
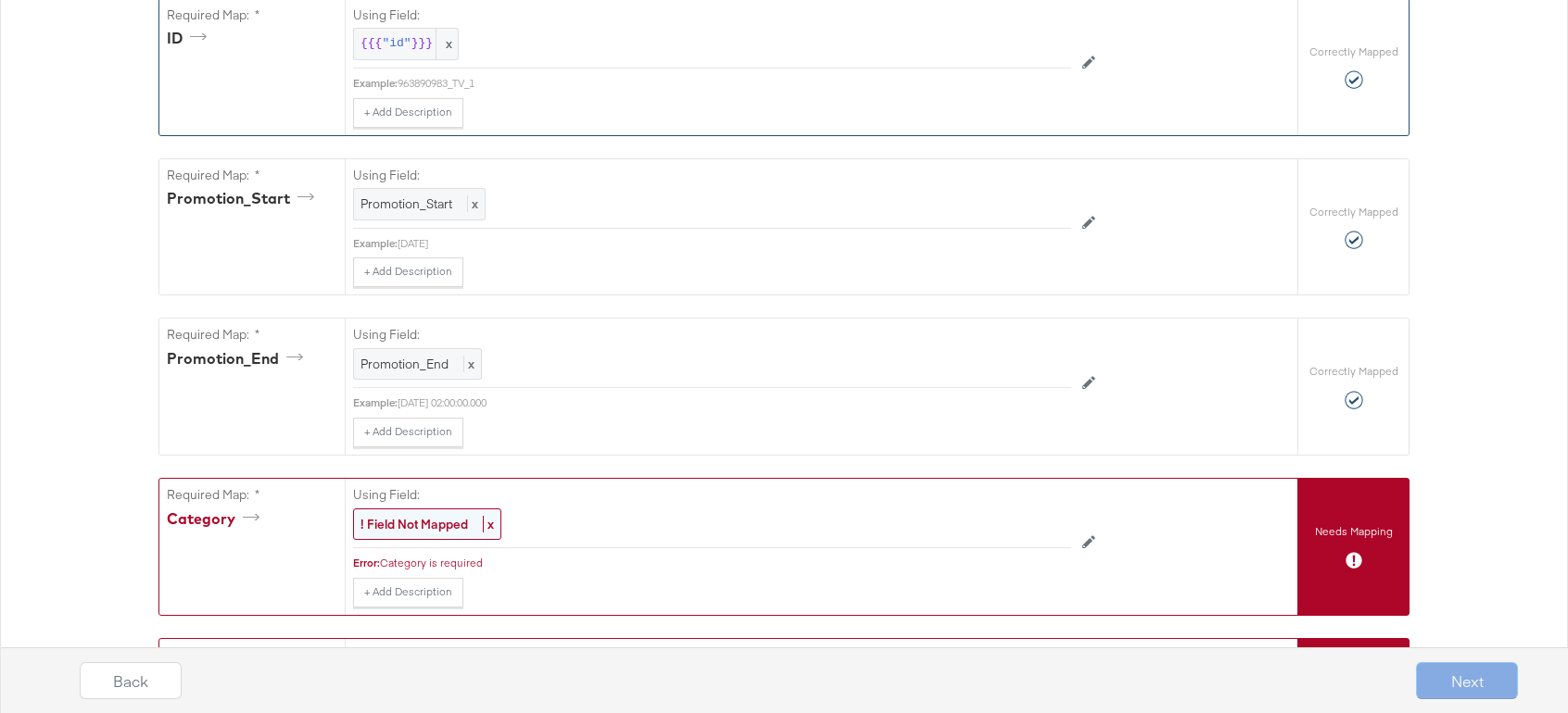
click at [440, 521] on strong "! Field Not Mapped" at bounding box center [414, 524] width 108 height 17
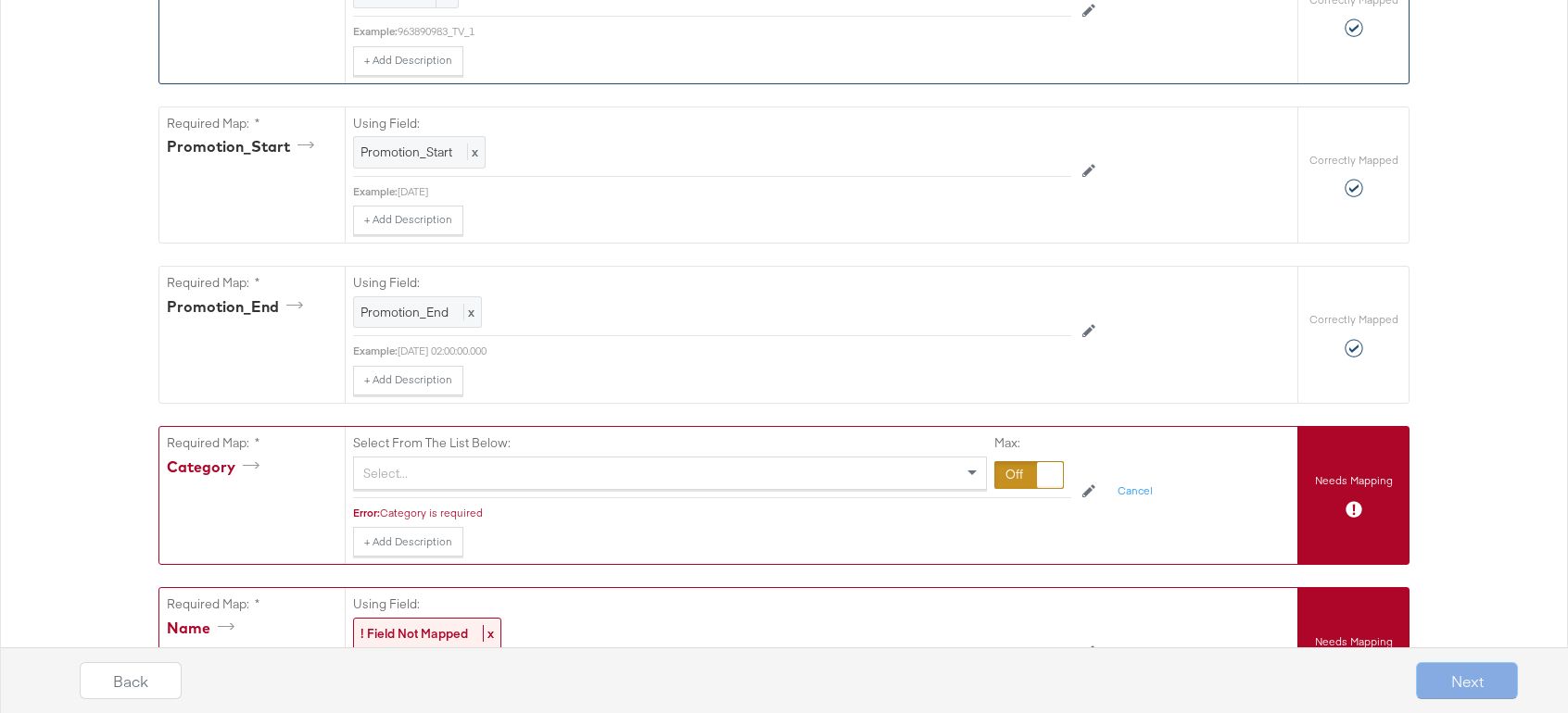
scroll to position [496, 0]
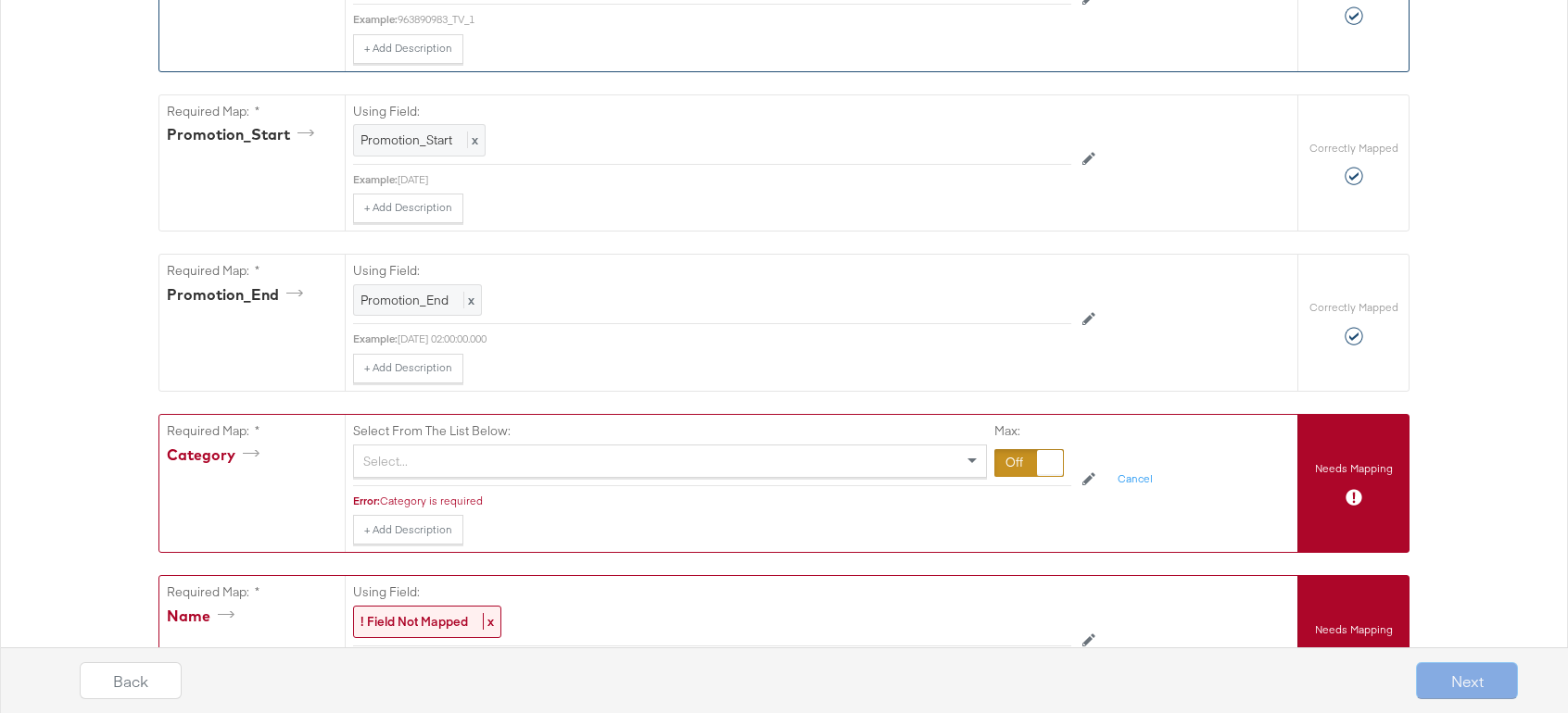
click at [458, 459] on div "Select..." at bounding box center [669, 462] width 633 height 32
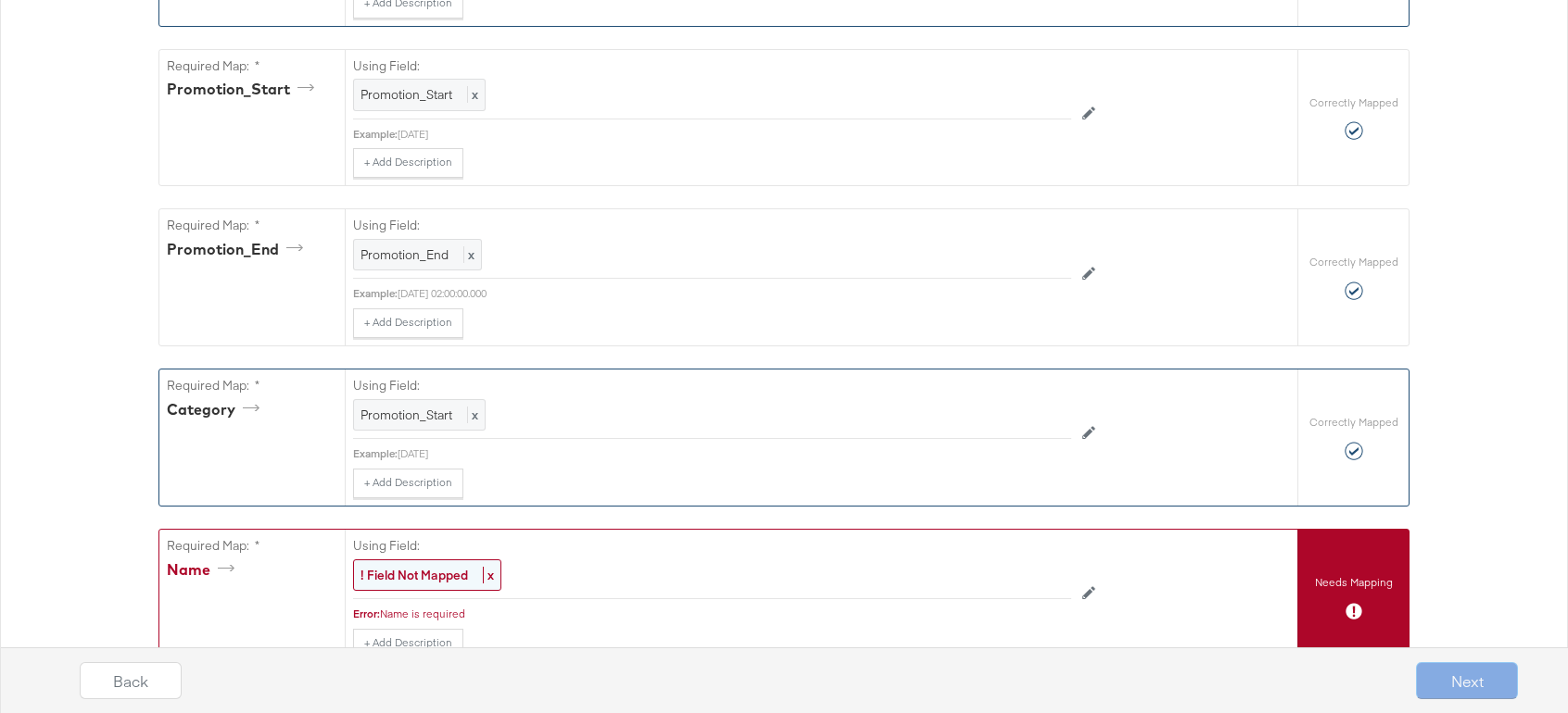
scroll to position [580, 0]
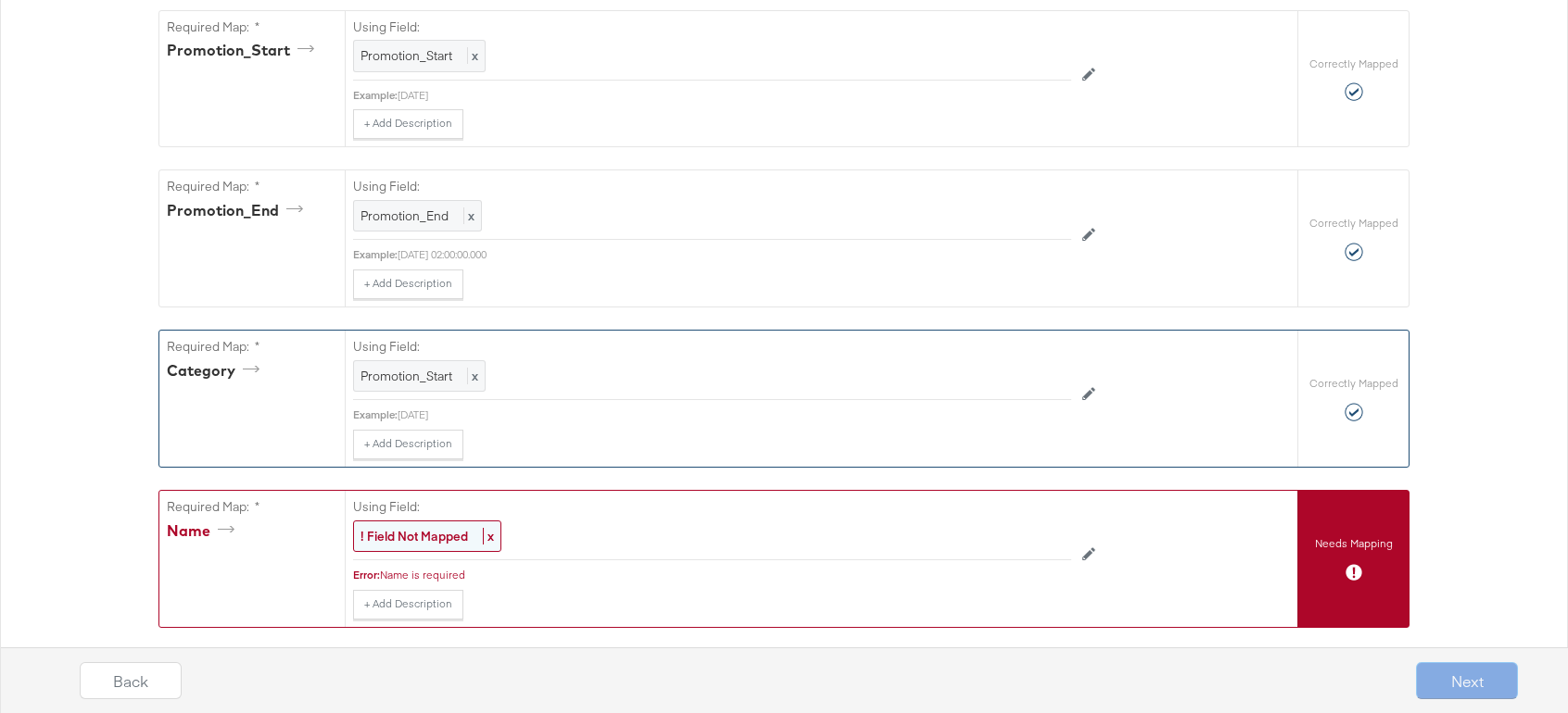
click at [439, 546] on div "! Field Not Mapped x" at bounding box center [426, 537] width 148 height 33
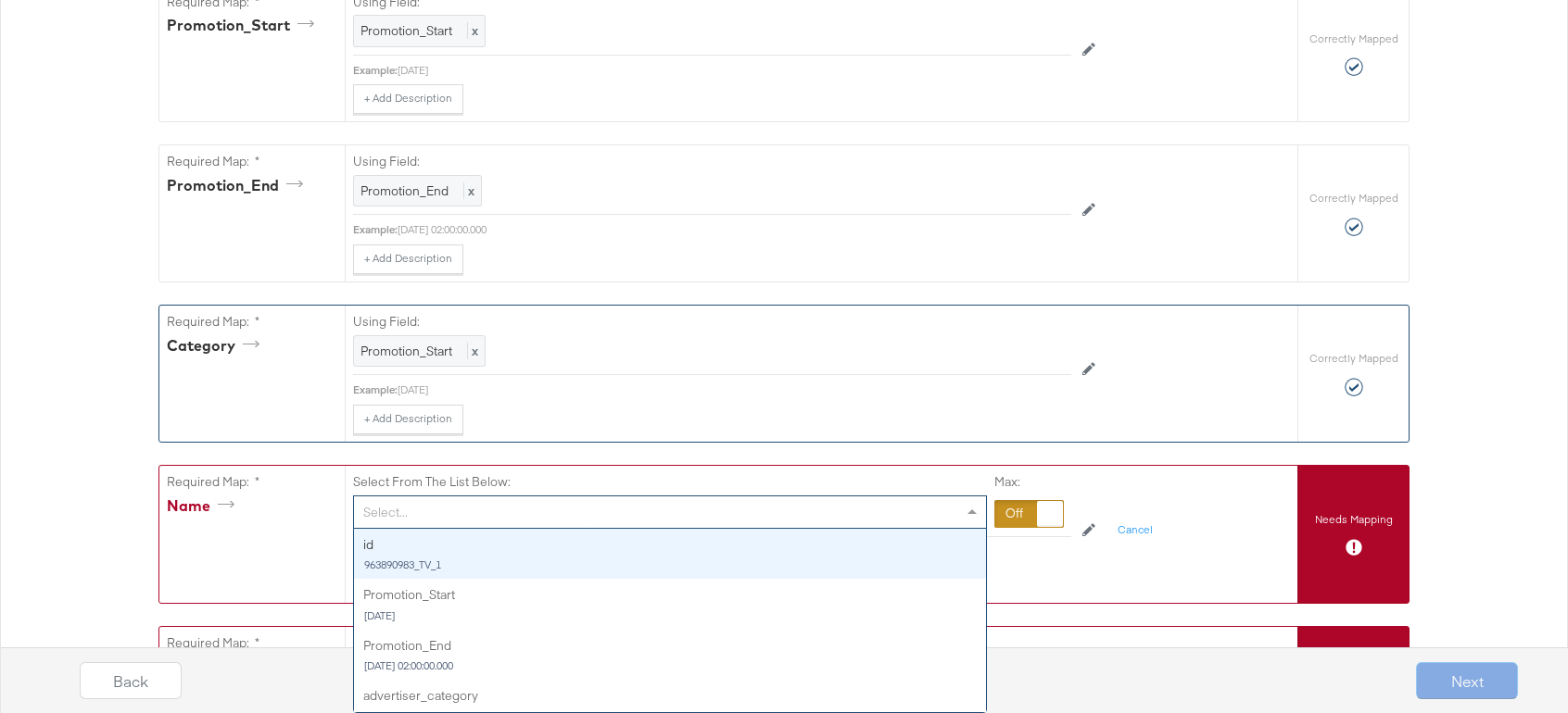
click at [974, 529] on div "Select... id 963890983_TV_1 Promotion_Start 2025-10-15 Promotion_End 2025-10-21…" at bounding box center [669, 512] width 634 height 33
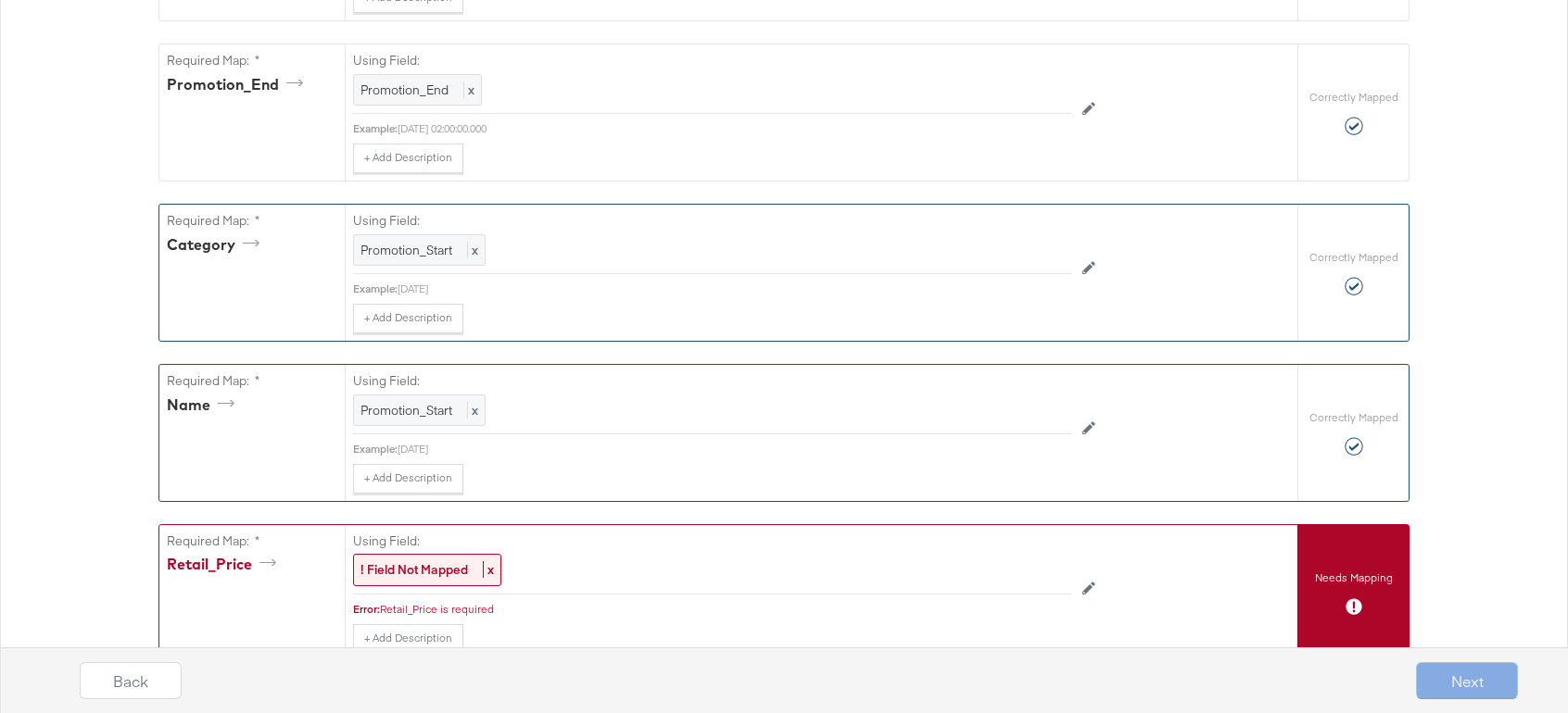
scroll to position [696, 0]
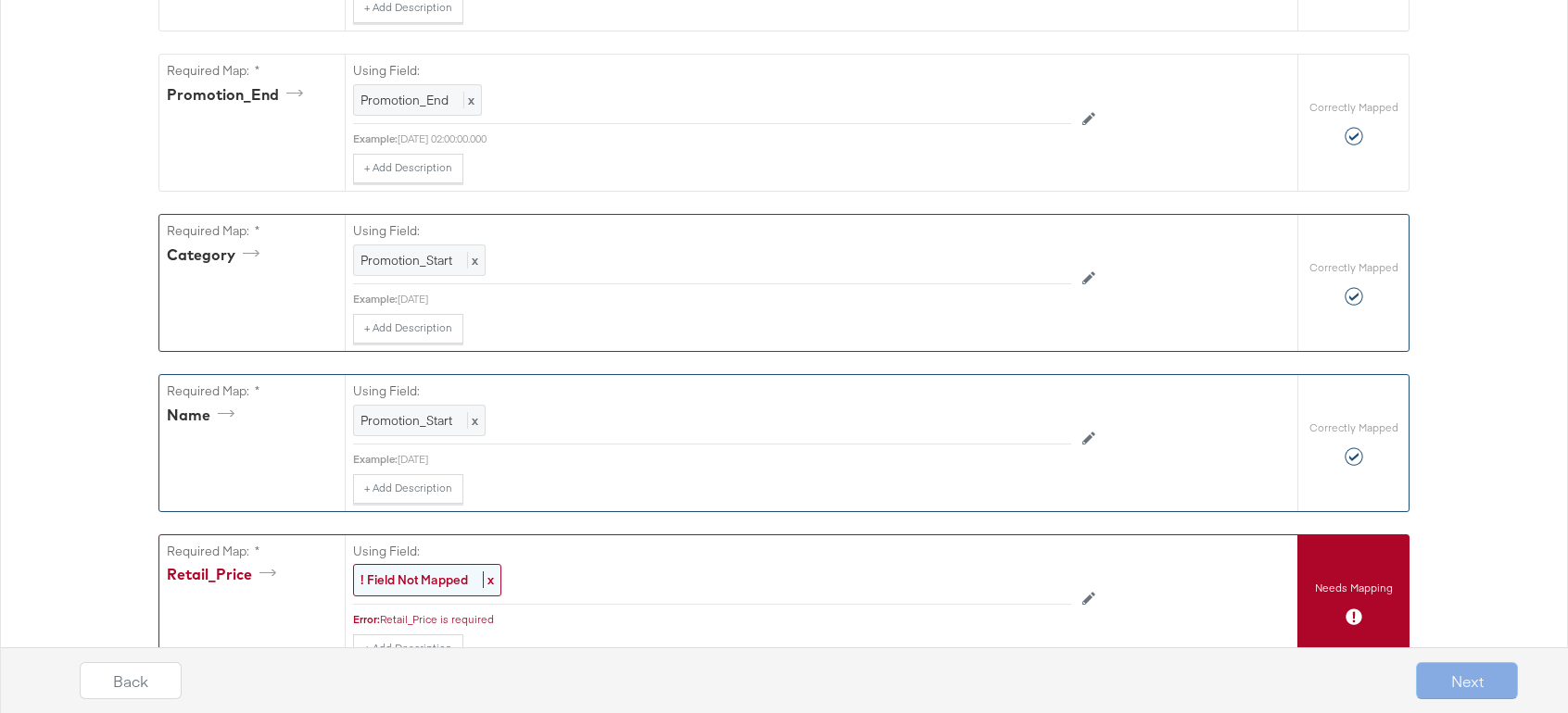
click at [449, 578] on strong "! Field Not Mapped" at bounding box center [414, 580] width 108 height 17
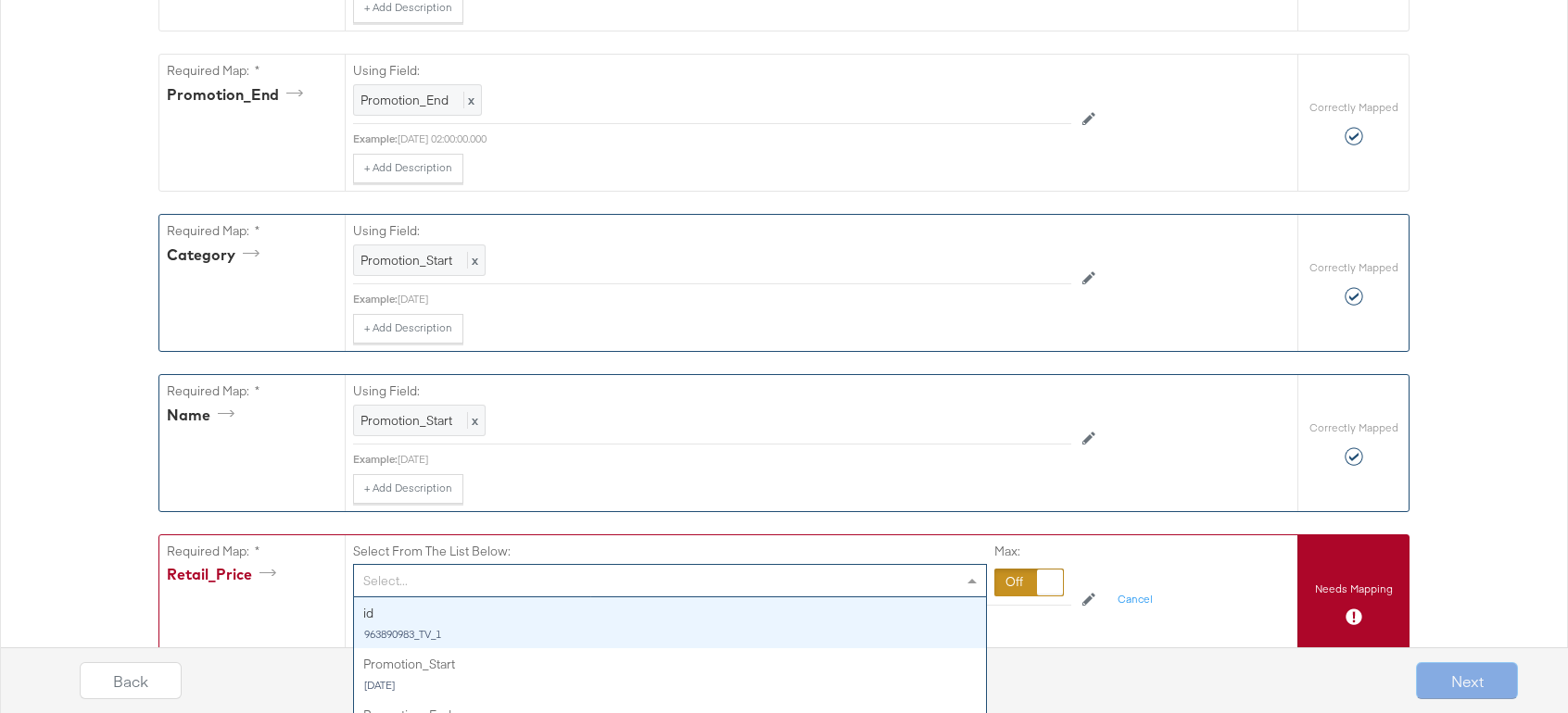
scroll to position [765, 0]
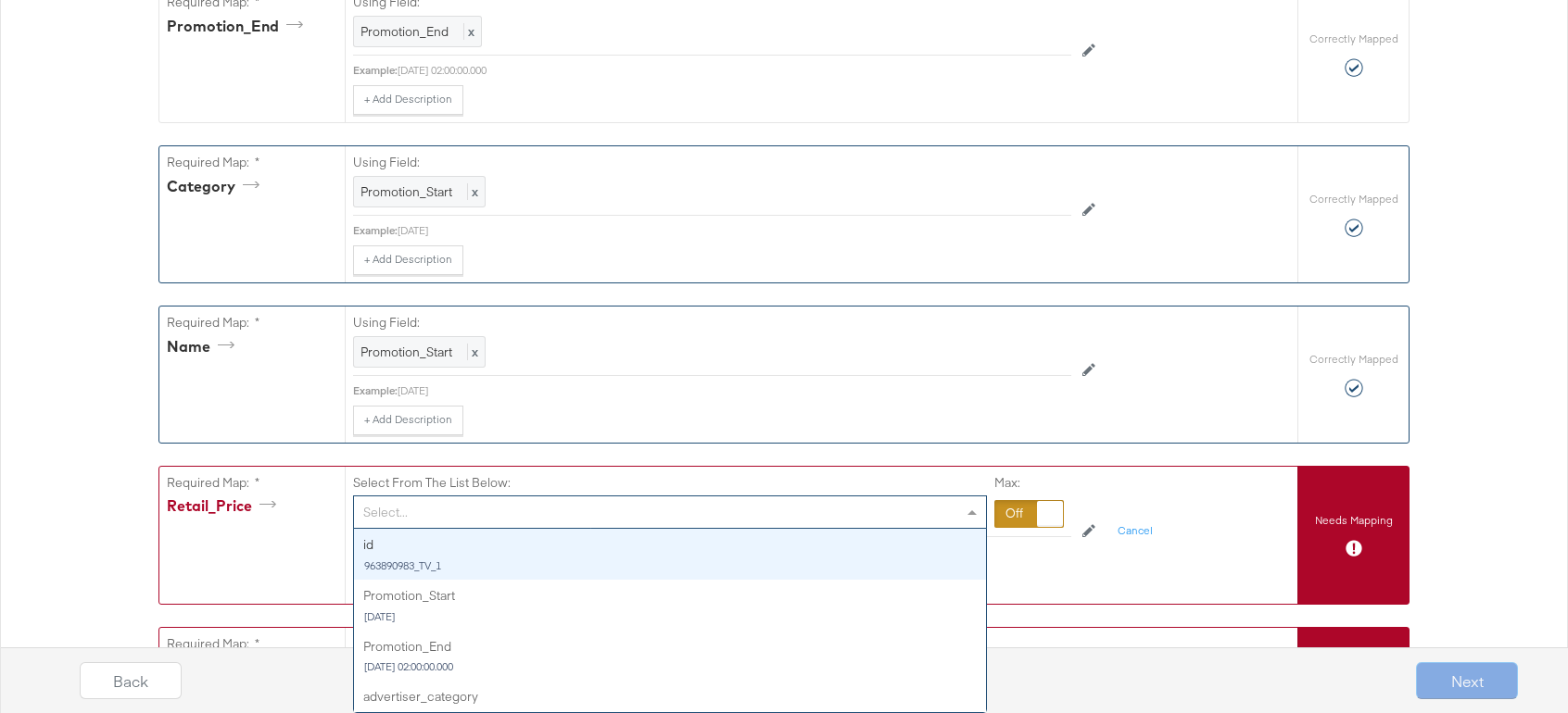
click at [427, 529] on div "Select... id 963890983_TV_1 Promotion_Start 2025-10-15 Promotion_End 2025-10-21…" at bounding box center [669, 512] width 634 height 33
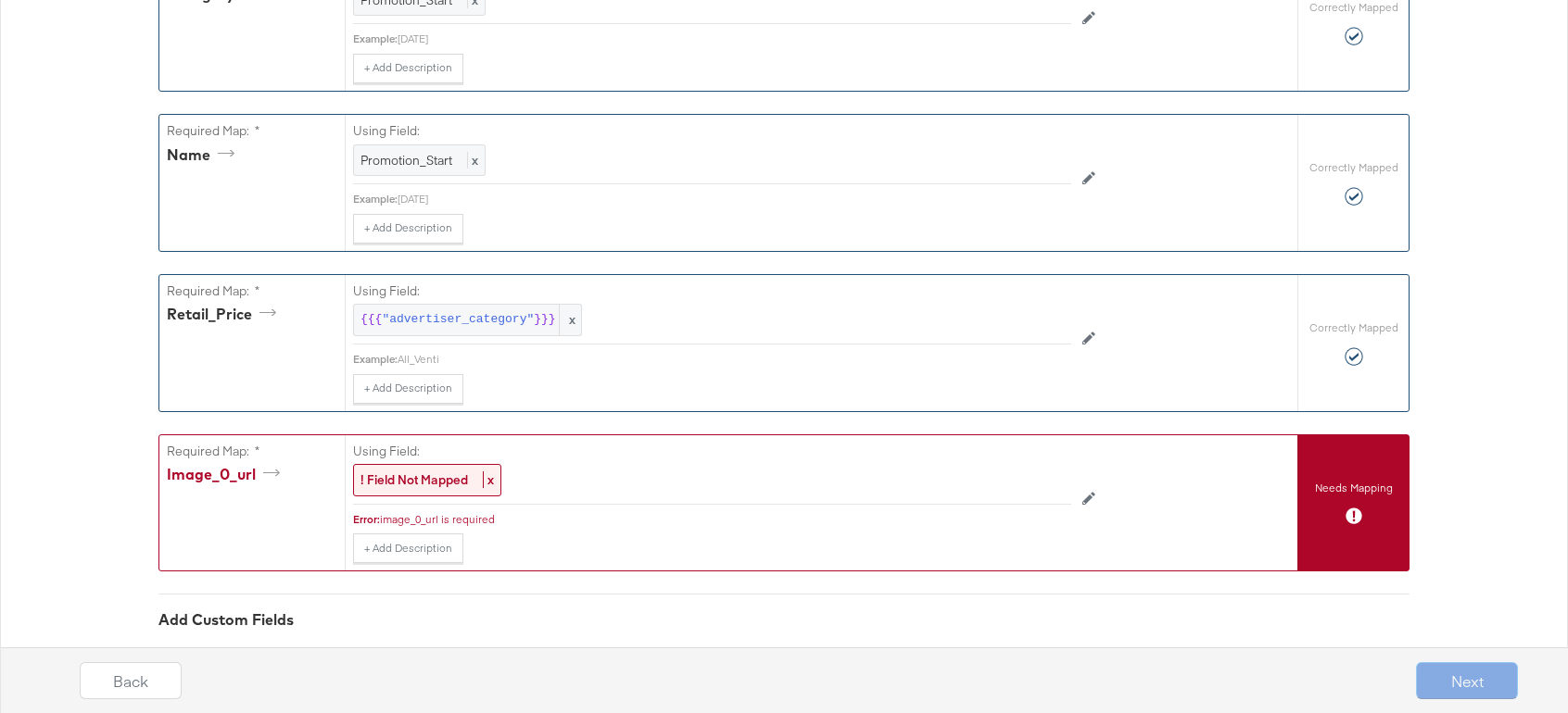
scroll to position [1089, 0]
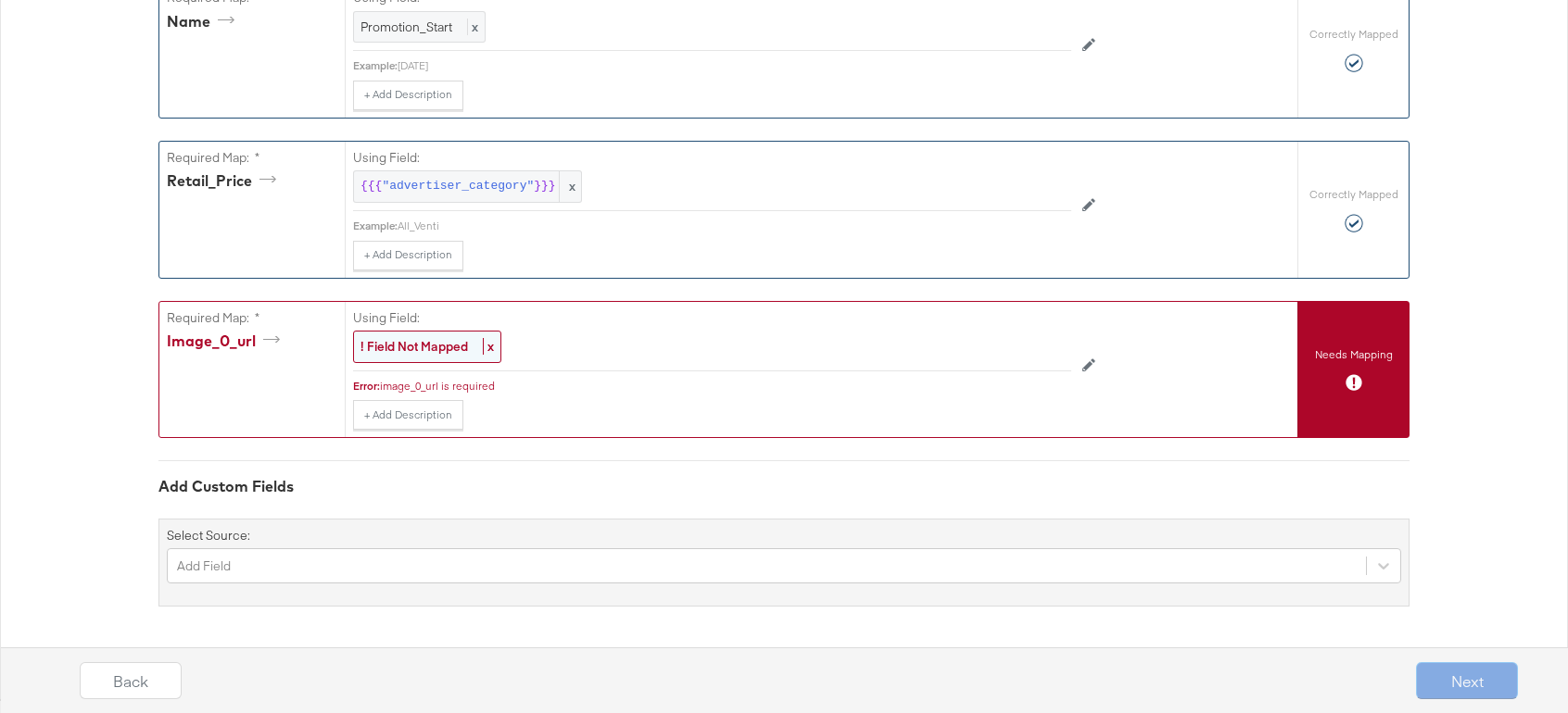
click at [422, 343] on strong "! Field Not Mapped" at bounding box center [414, 347] width 108 height 17
drag, startPoint x: 499, startPoint y: 326, endPoint x: 488, endPoint y: 335, distance: 14.2
click at [498, 326] on div "Select From The List Below: Select..." at bounding box center [669, 338] width 634 height 56
click at [485, 339] on div "Select..." at bounding box center [669, 348] width 633 height 32
drag, startPoint x: 452, startPoint y: 496, endPoint x: 1109, endPoint y: 525, distance: 657.6
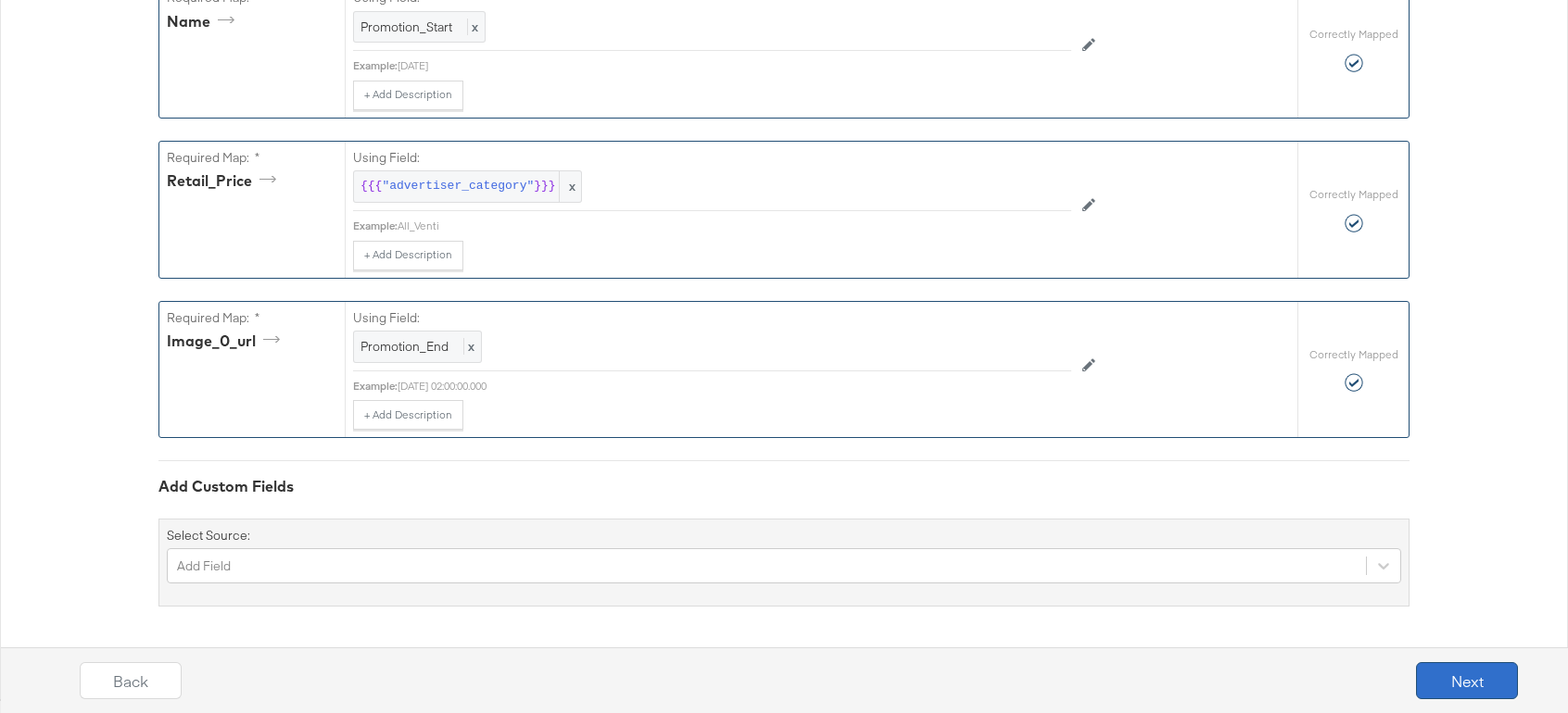
click at [1449, 679] on button "Next" at bounding box center [1467, 680] width 102 height 37
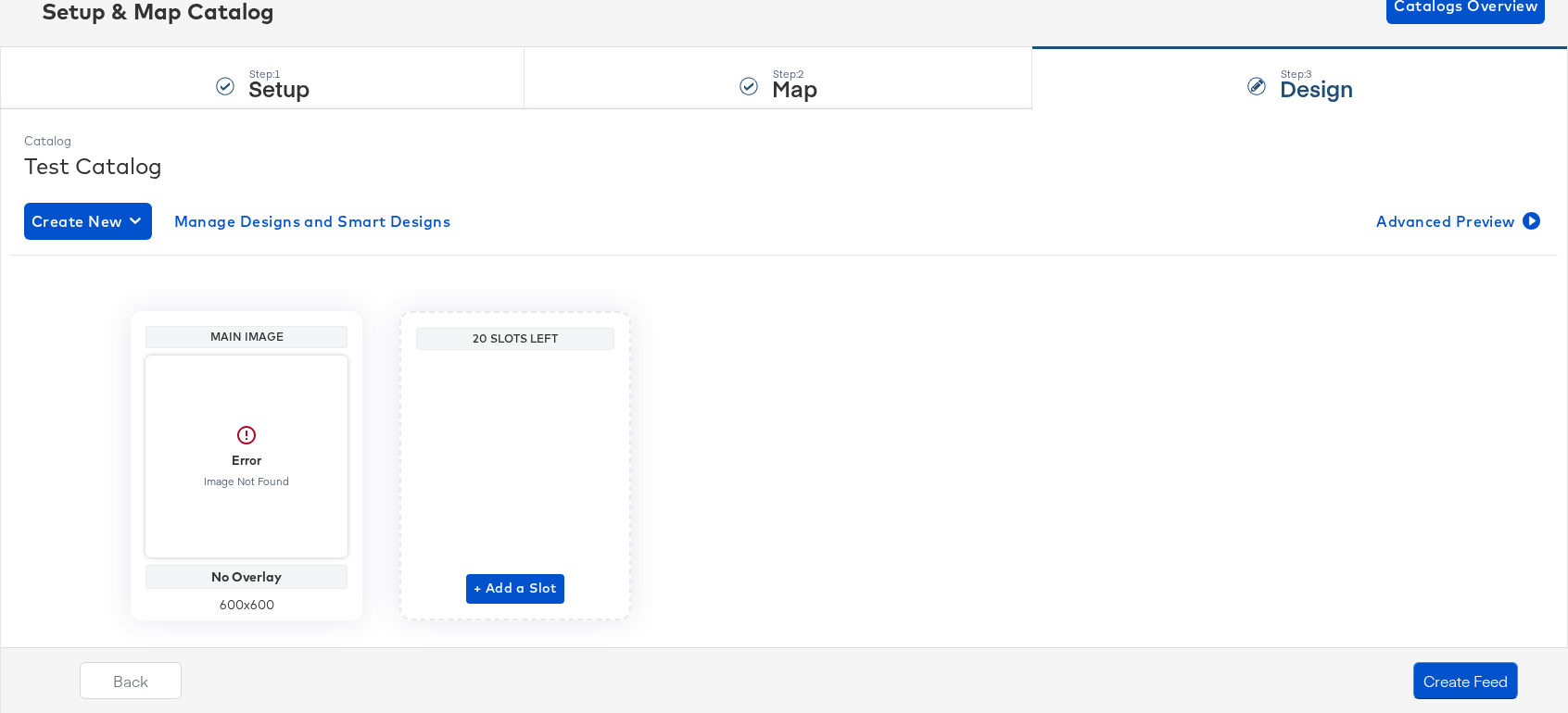
scroll to position [104, 0]
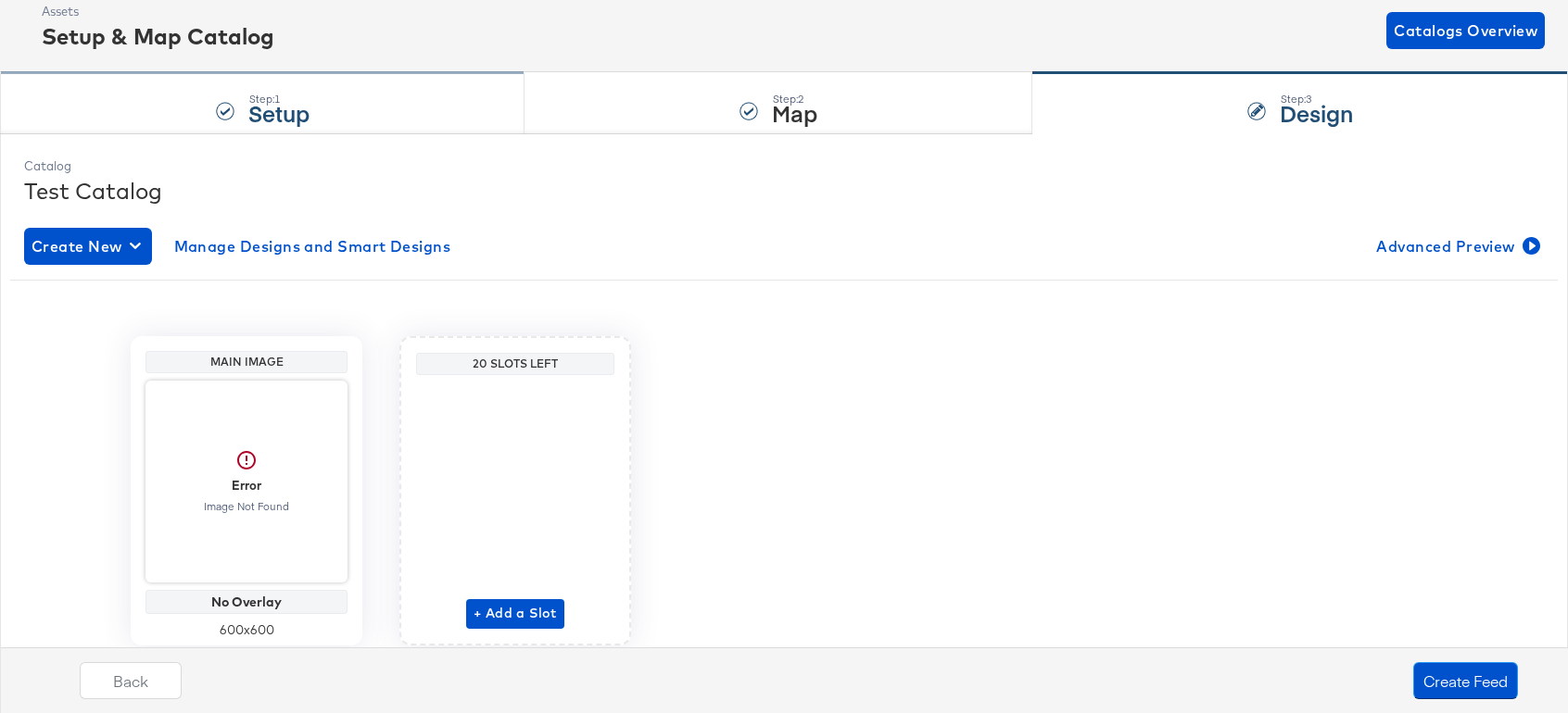
click at [192, 97] on div "Step: 1 Setup" at bounding box center [262, 103] width 525 height 61
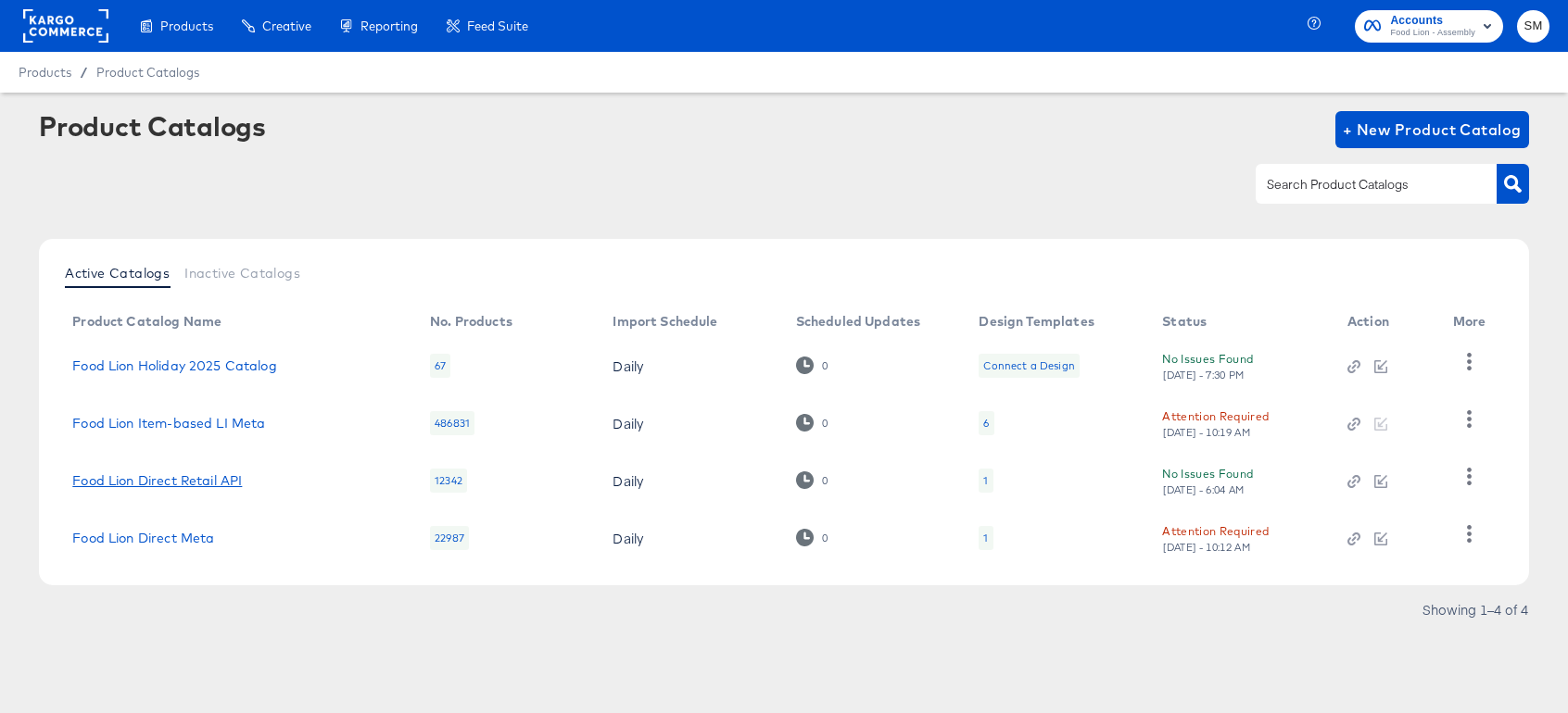
click at [193, 481] on link "Food Lion Direct Retail API" at bounding box center [157, 480] width 169 height 15
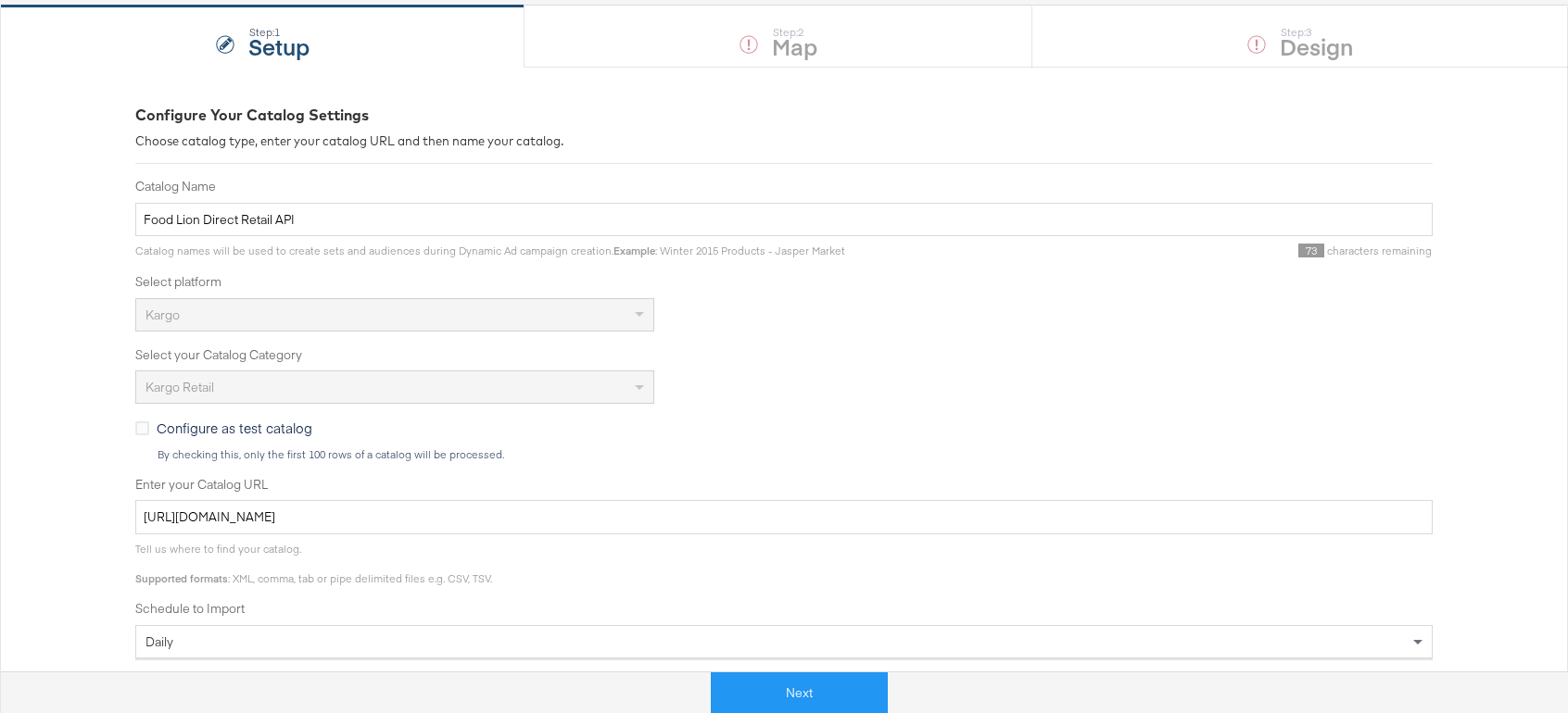
scroll to position [191, 0]
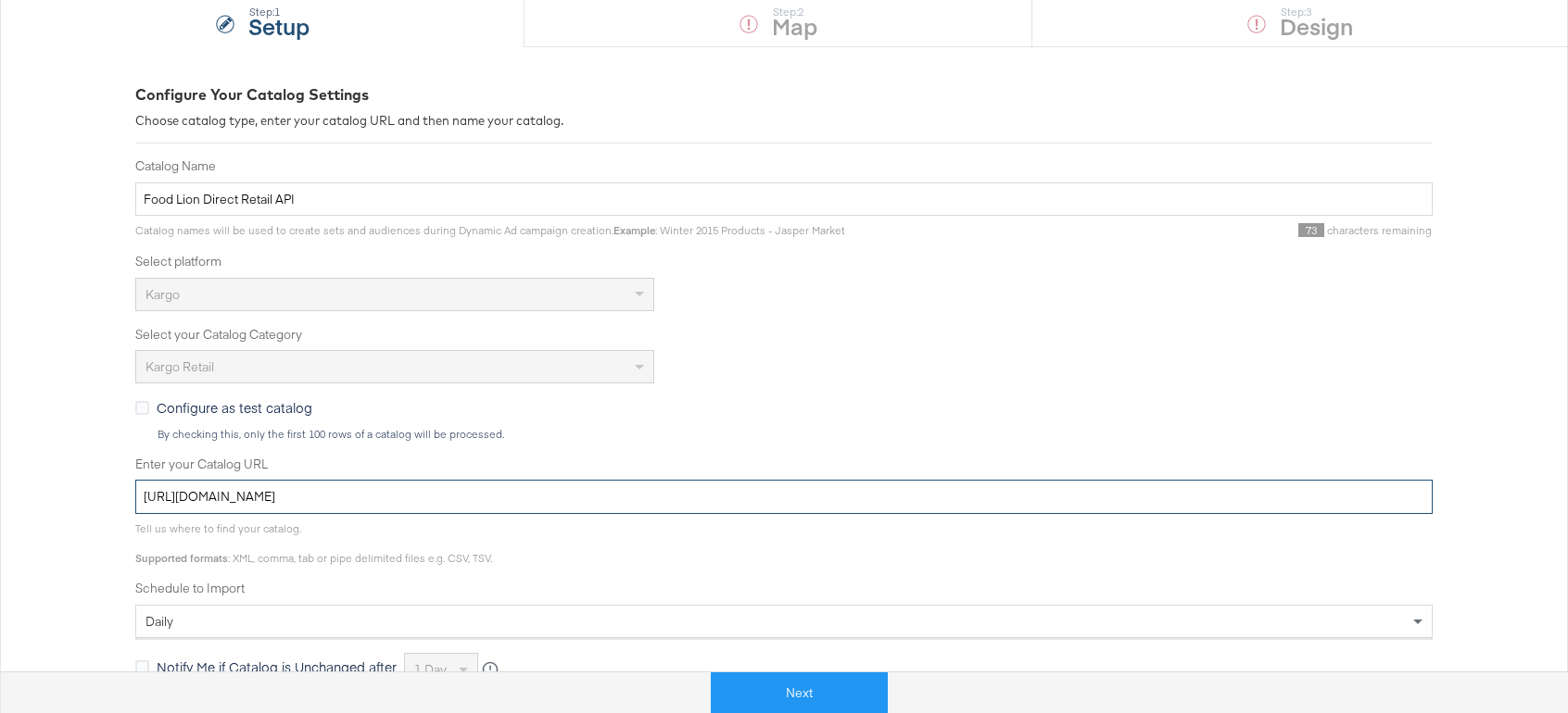
click at [336, 498] on input "[URL][DOMAIN_NAME]" at bounding box center [784, 497] width 1298 height 34
click at [336, 498] on input "https://ace.stitcherads.com/exports/953/universal/none/export.tsv.gz" at bounding box center [784, 497] width 1298 height 34
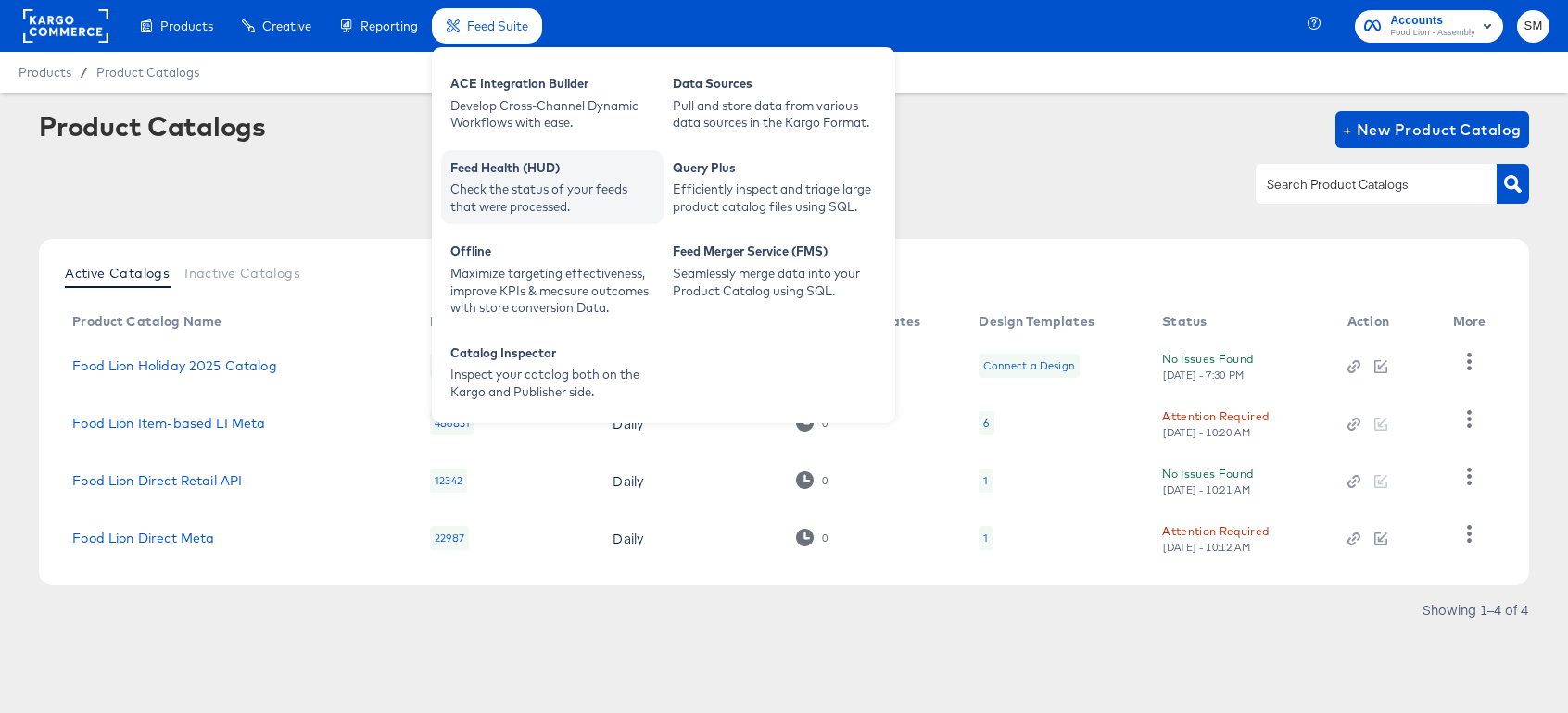
click at [496, 193] on div "Check the status of your feeds that were processed." at bounding box center [552, 197] width 204 height 34
